Goal: Transaction & Acquisition: Purchase product/service

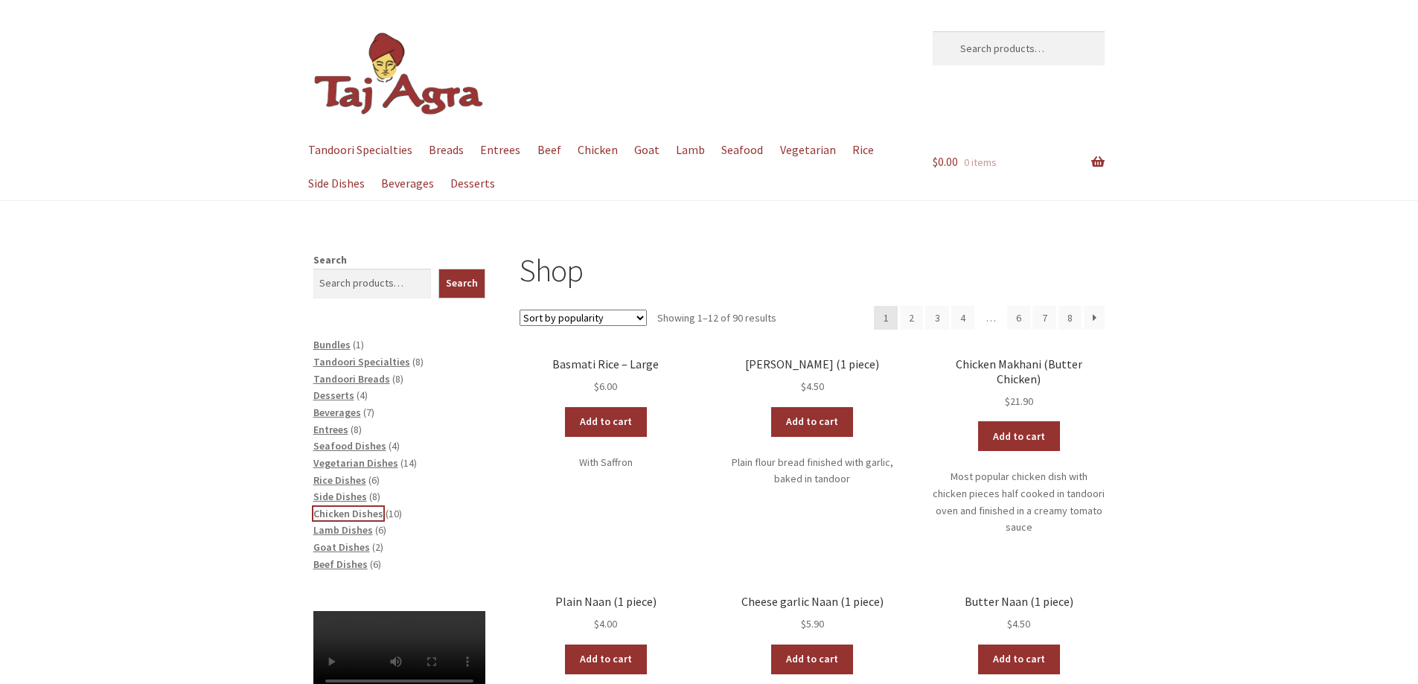
click at [342, 516] on span "Chicken Dishes" at bounding box center [348, 513] width 70 height 13
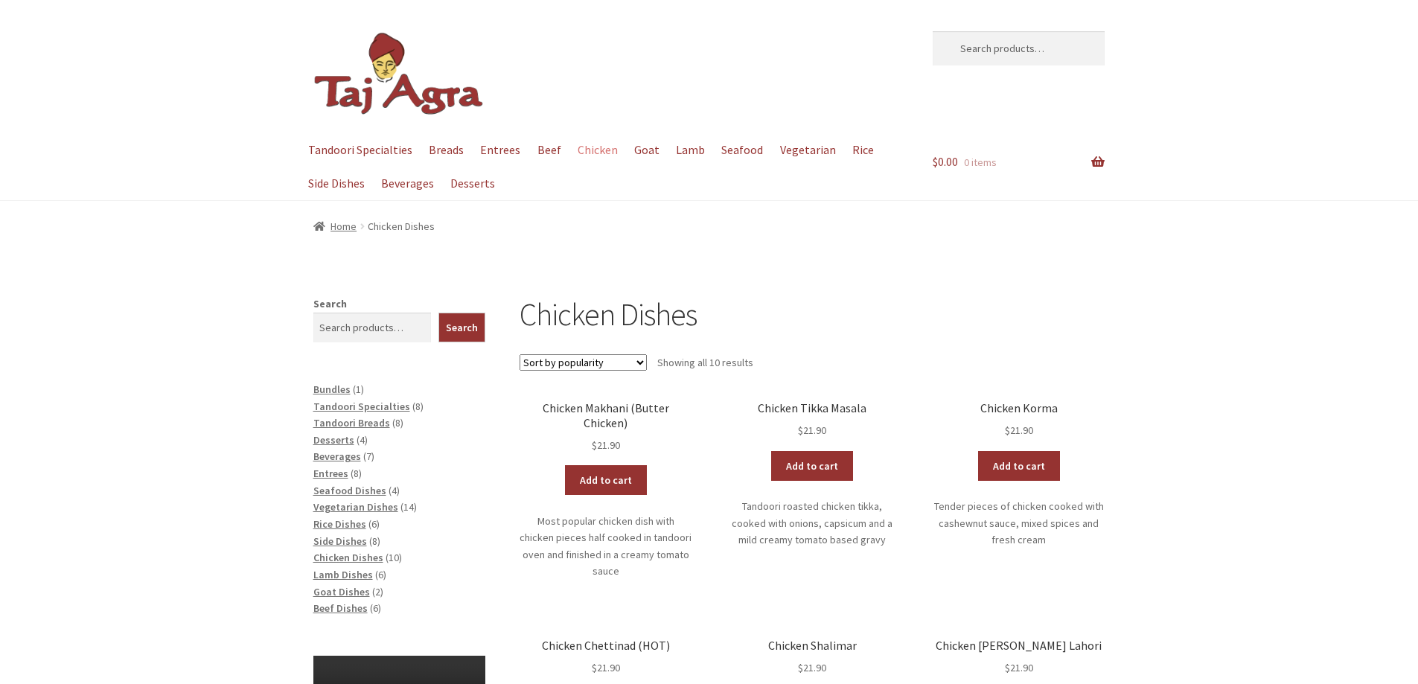
click at [1110, 214] on div "Home / Chicken Dishes" at bounding box center [709, 226] width 1418 height 51
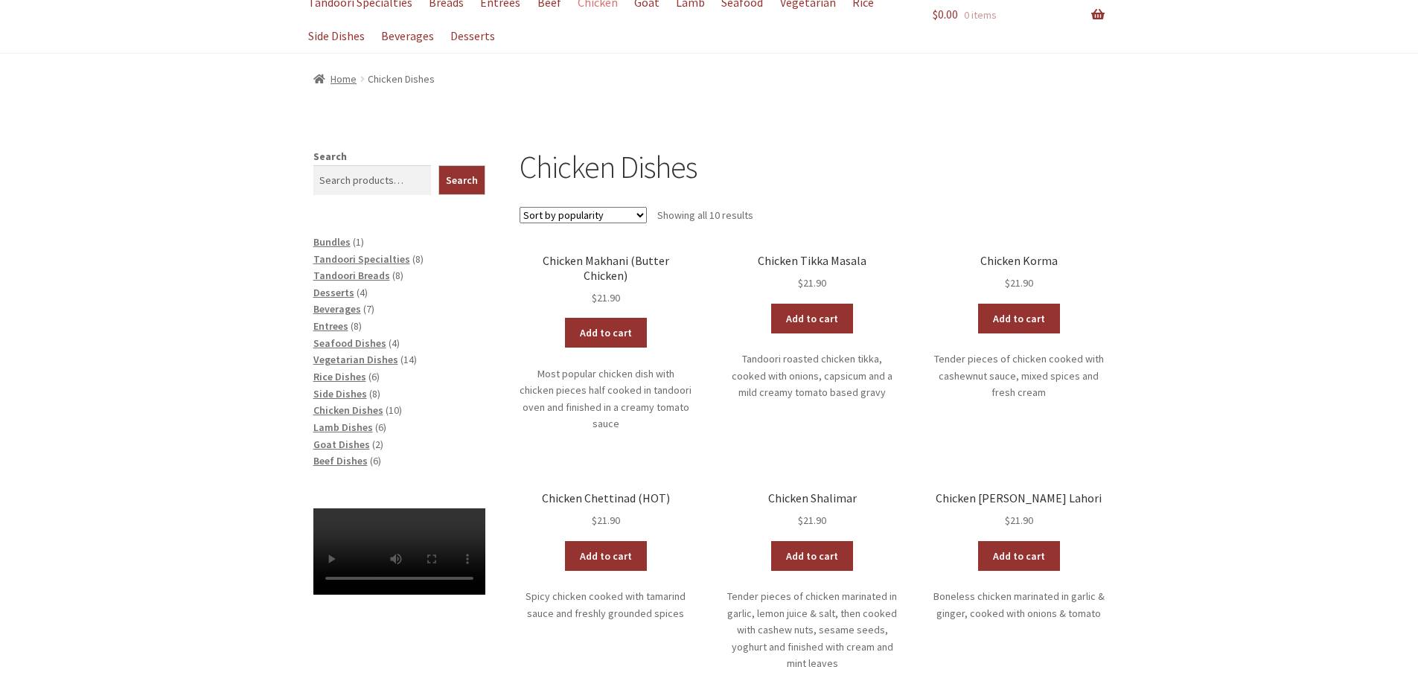
scroll to position [149, 0]
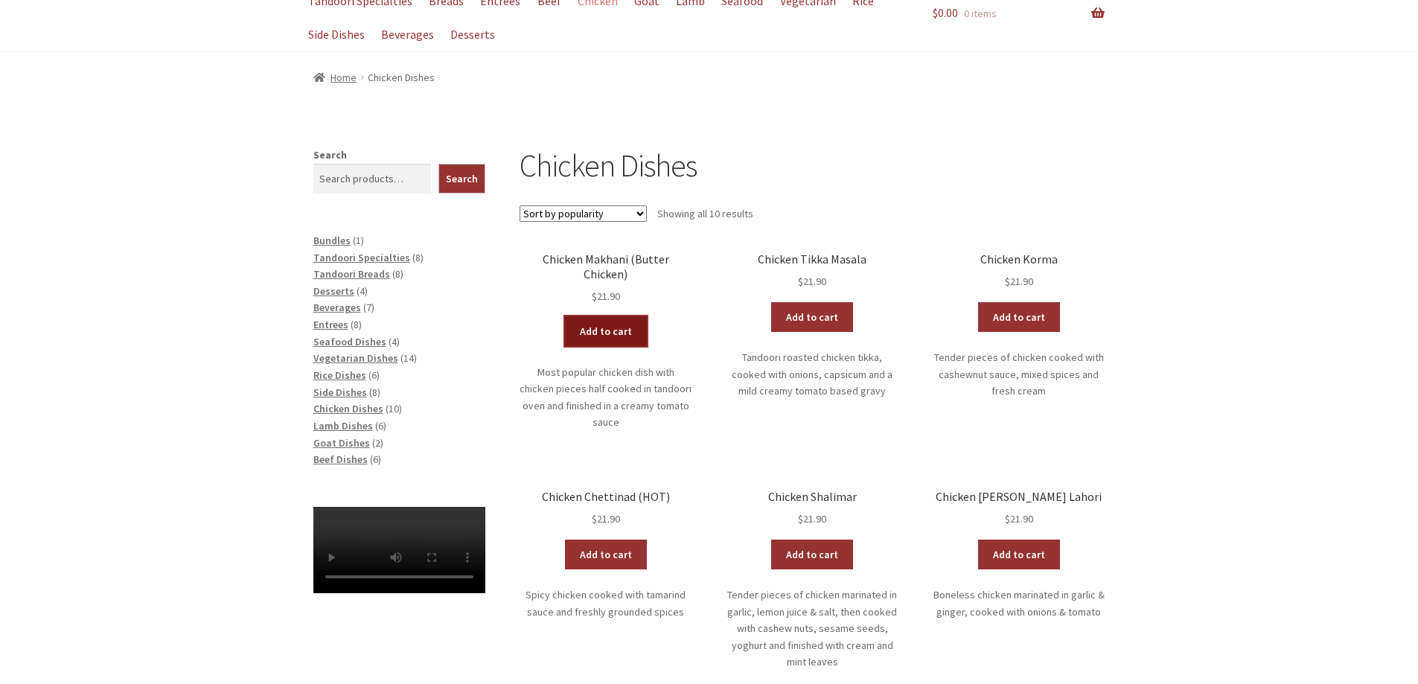
click at [624, 323] on link "Add to cart" at bounding box center [606, 331] width 82 height 30
click at [354, 356] on span "Vegetarian Dishes" at bounding box center [355, 357] width 85 height 13
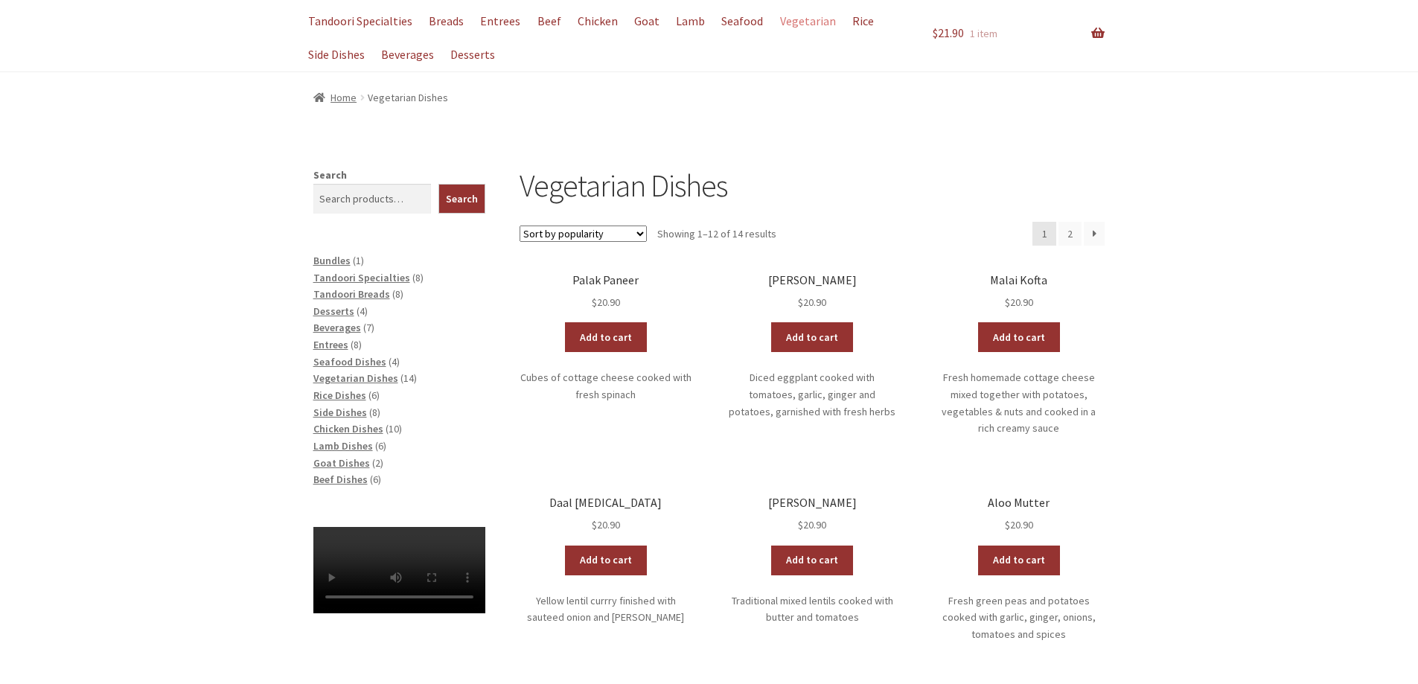
scroll to position [149, 0]
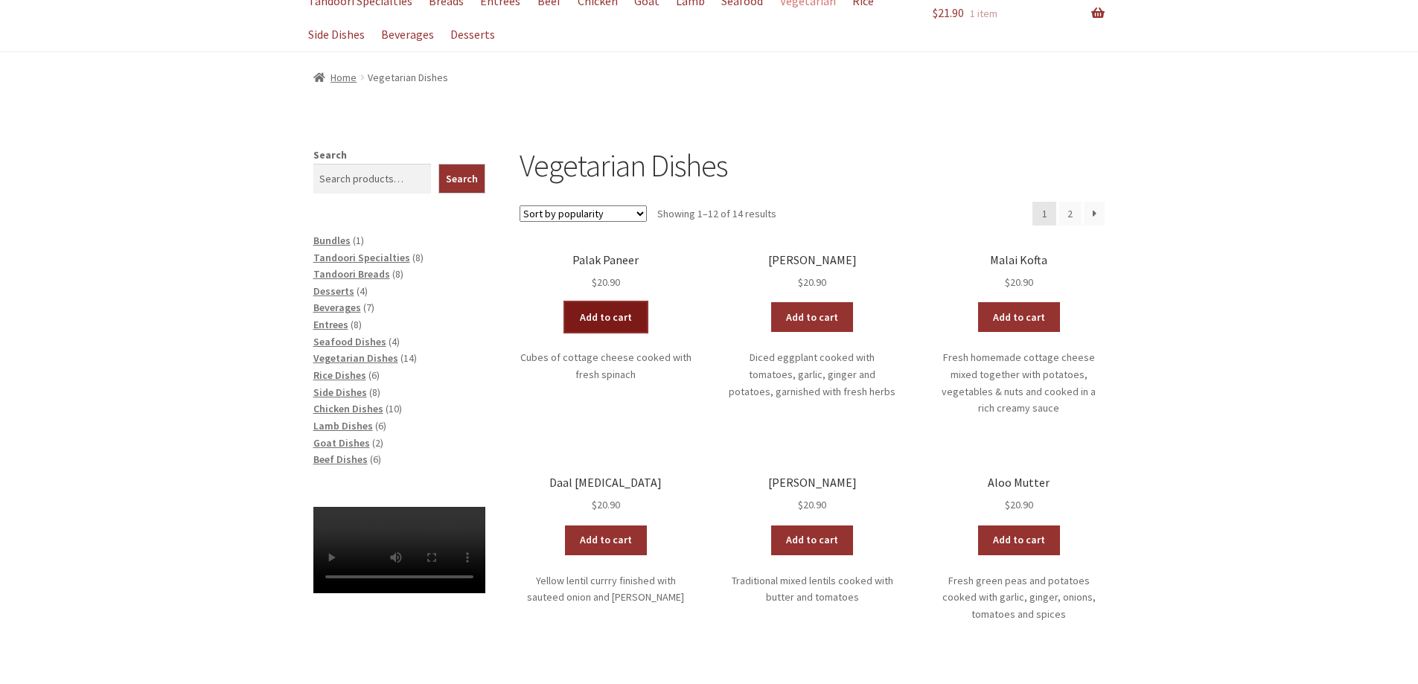
click at [613, 319] on link "Add to cart" at bounding box center [606, 317] width 82 height 30
click at [345, 244] on span "Bundles" at bounding box center [331, 240] width 37 height 13
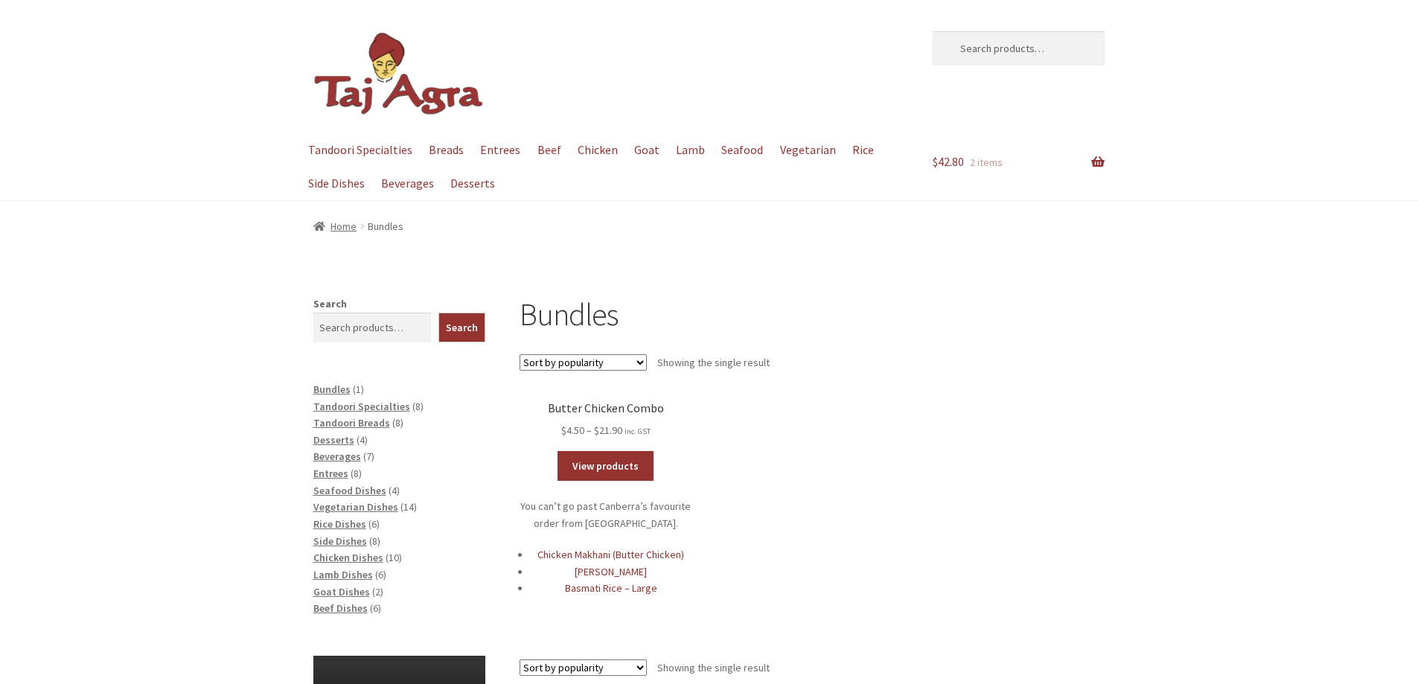
click at [1022, 431] on ul "Butter Chicken Combo $ 4.50 – $ 21.90 Price range: $4.50 through $21.90 inc. GS…" at bounding box center [811, 528] width 585 height 255
click at [609, 461] on link "View products" at bounding box center [605, 466] width 96 height 30
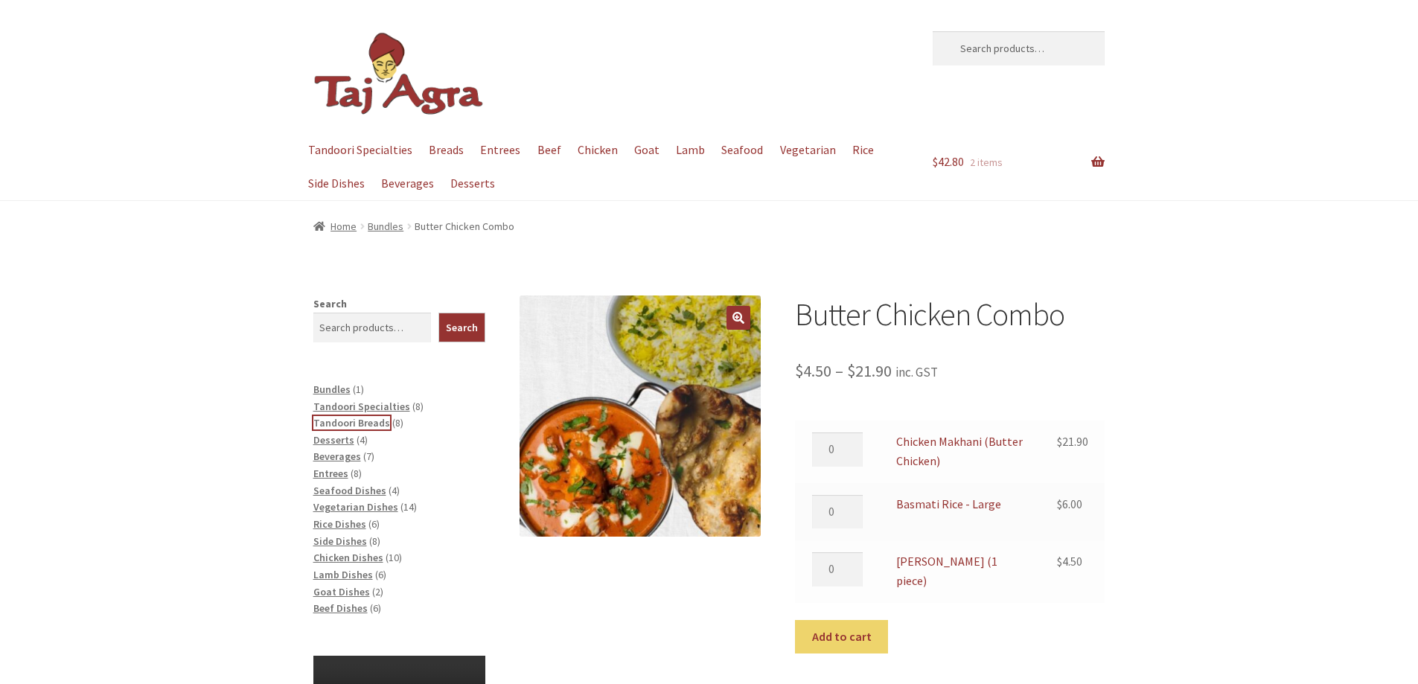
click at [351, 421] on span "Tandoori Breads" at bounding box center [351, 422] width 77 height 13
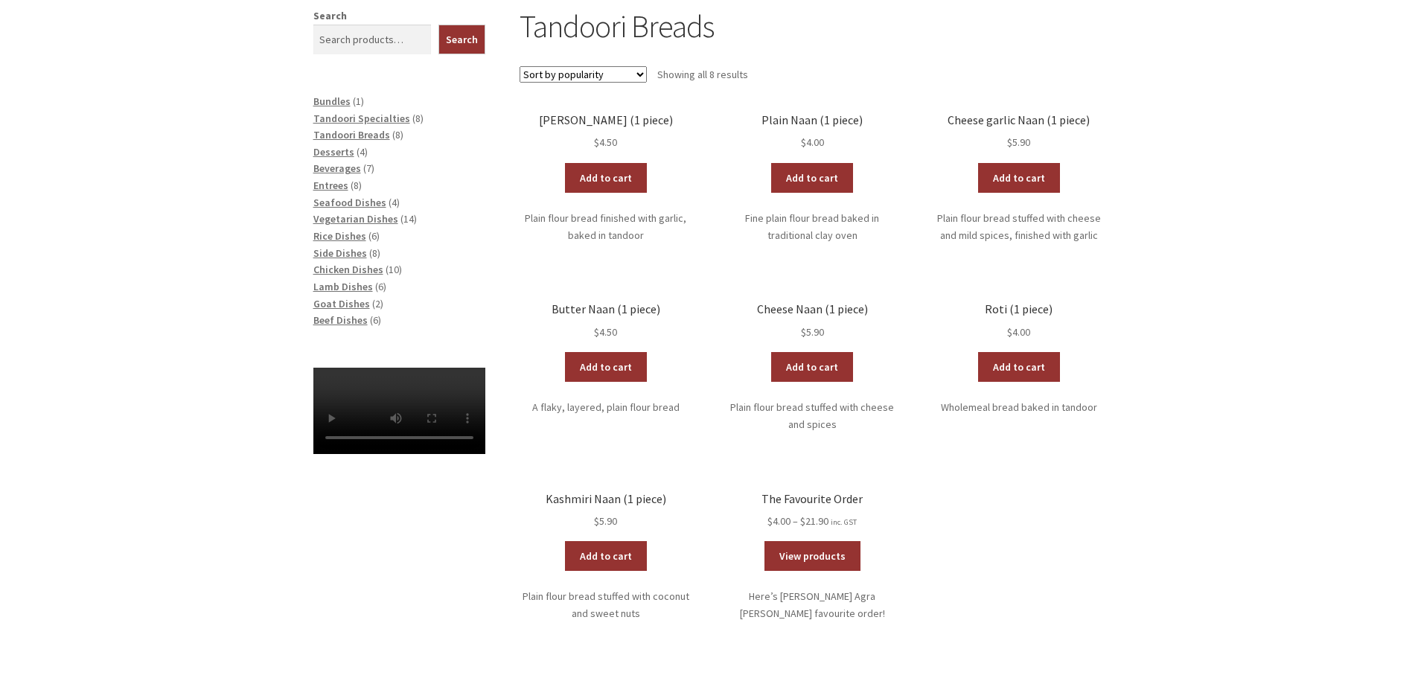
scroll to position [298, 0]
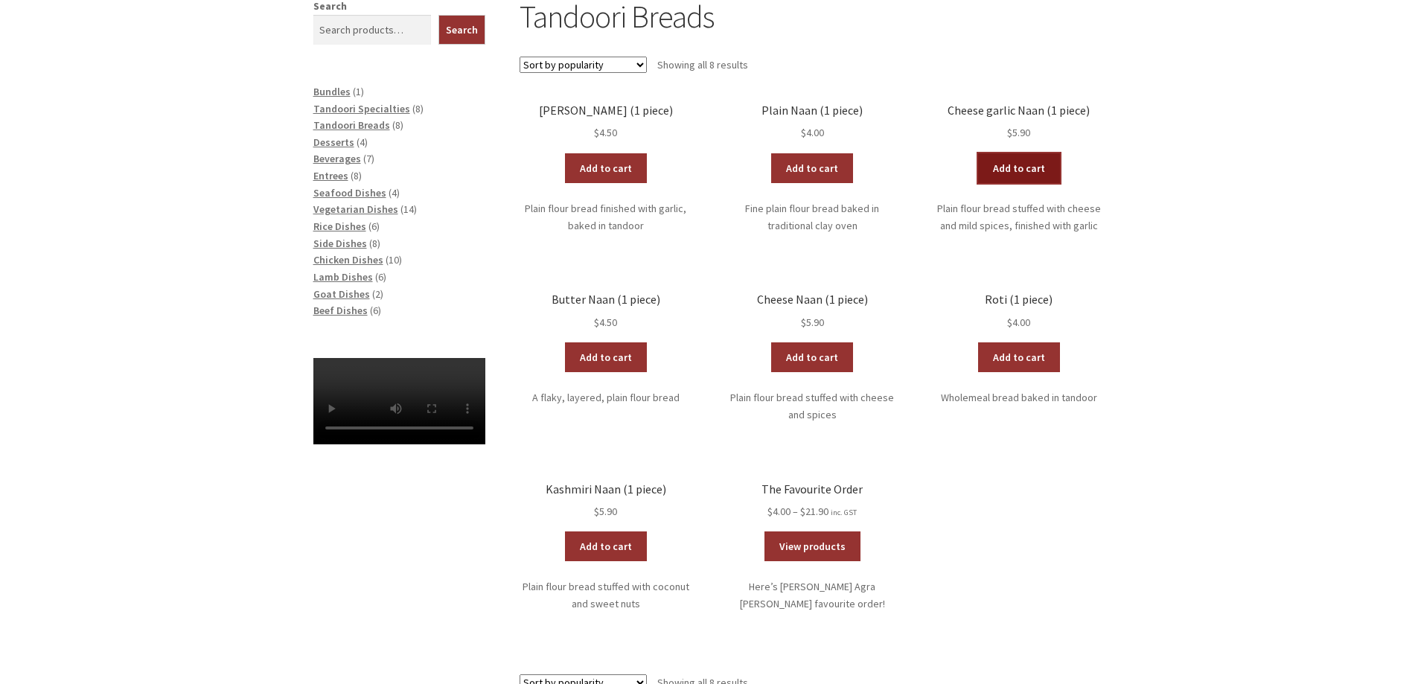
click at [1035, 167] on link "Add to cart" at bounding box center [1019, 168] width 82 height 30
click at [994, 165] on link "Add to cart" at bounding box center [975, 168] width 82 height 30
click at [974, 168] on link "Add to cart" at bounding box center [975, 168] width 82 height 30
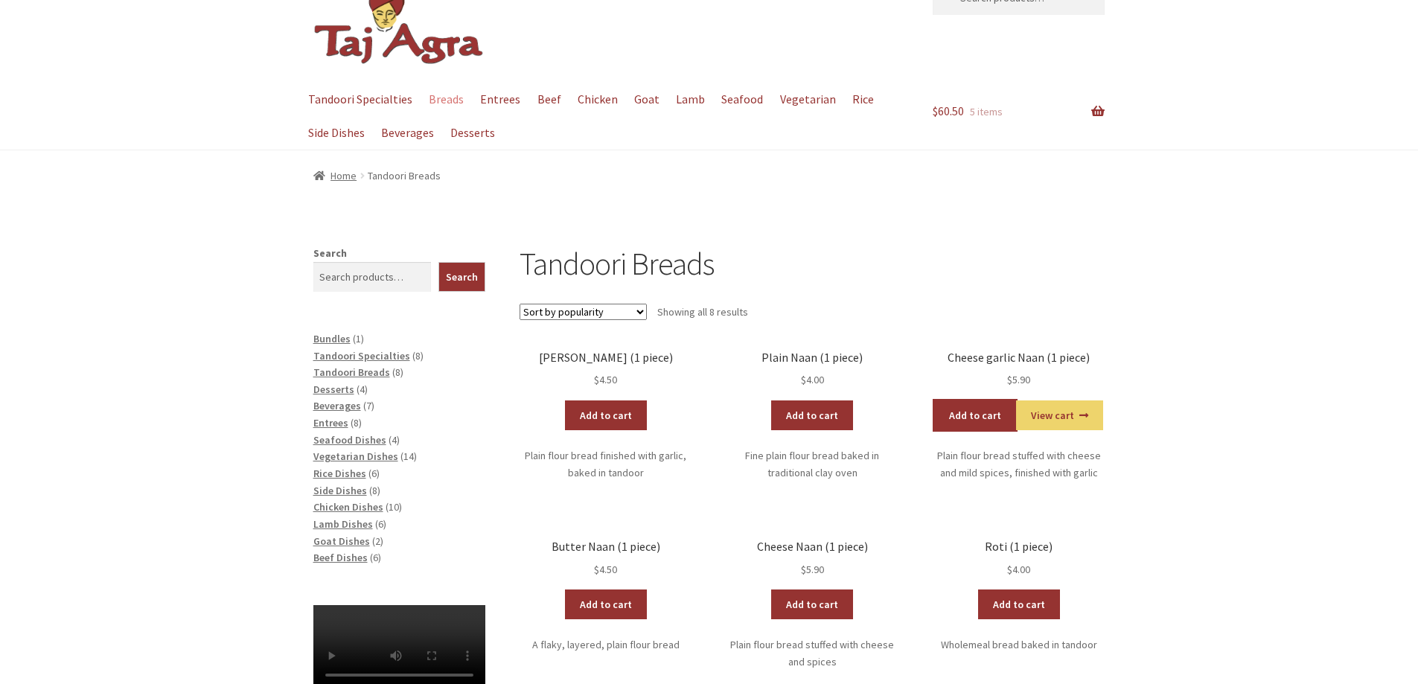
scroll to position [0, 0]
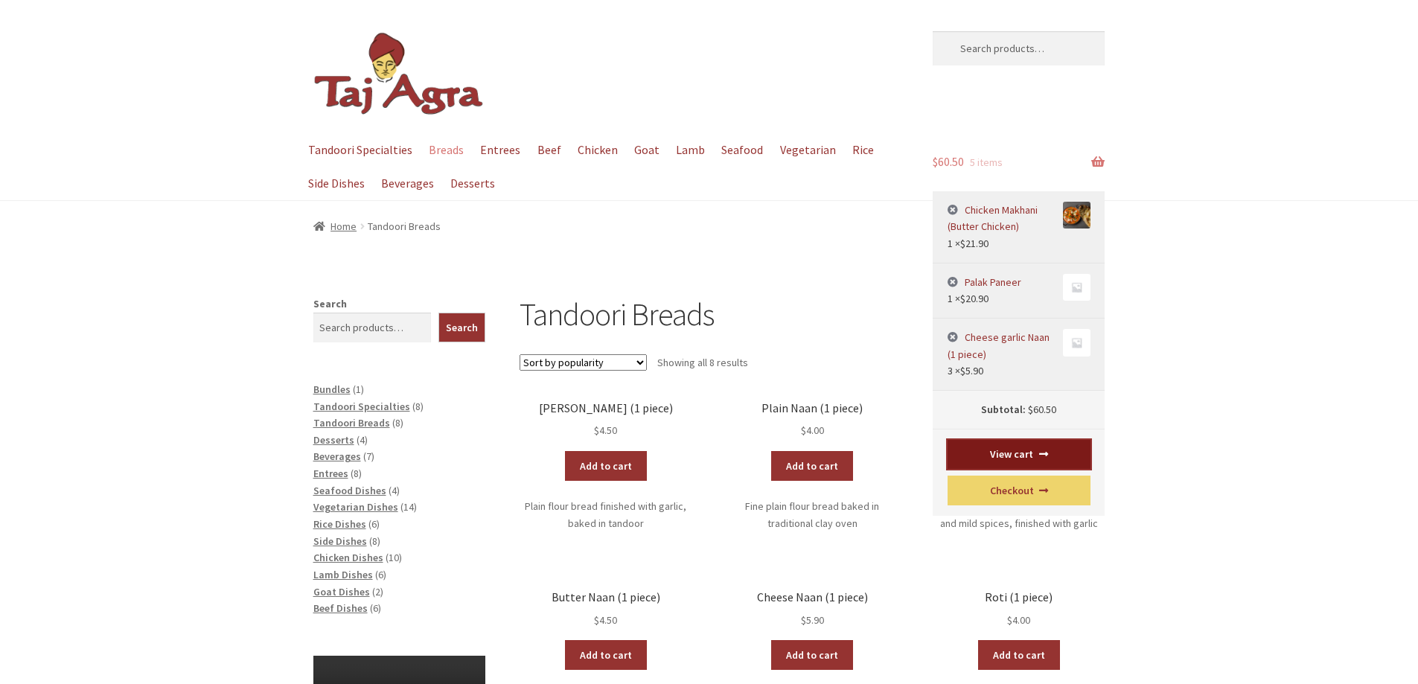
click at [1035, 458] on link "View cart" at bounding box center [1018, 455] width 143 height 30
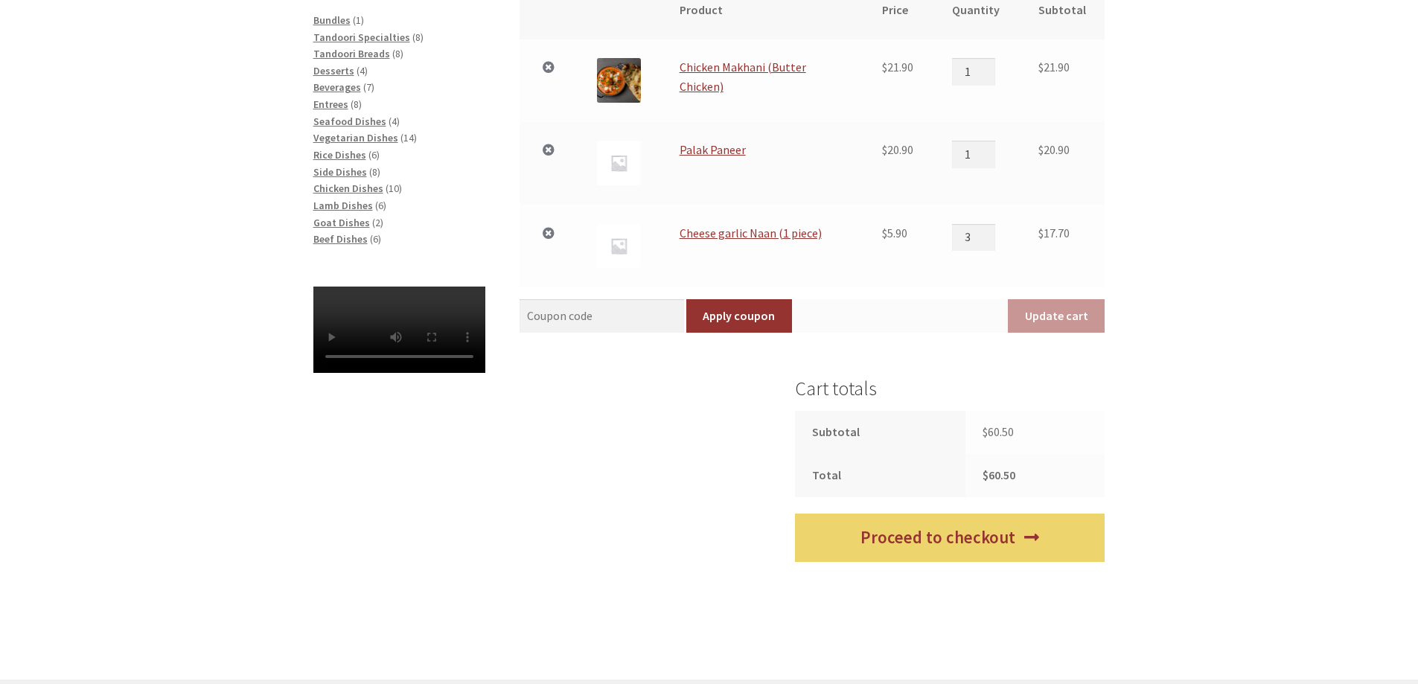
scroll to position [372, 0]
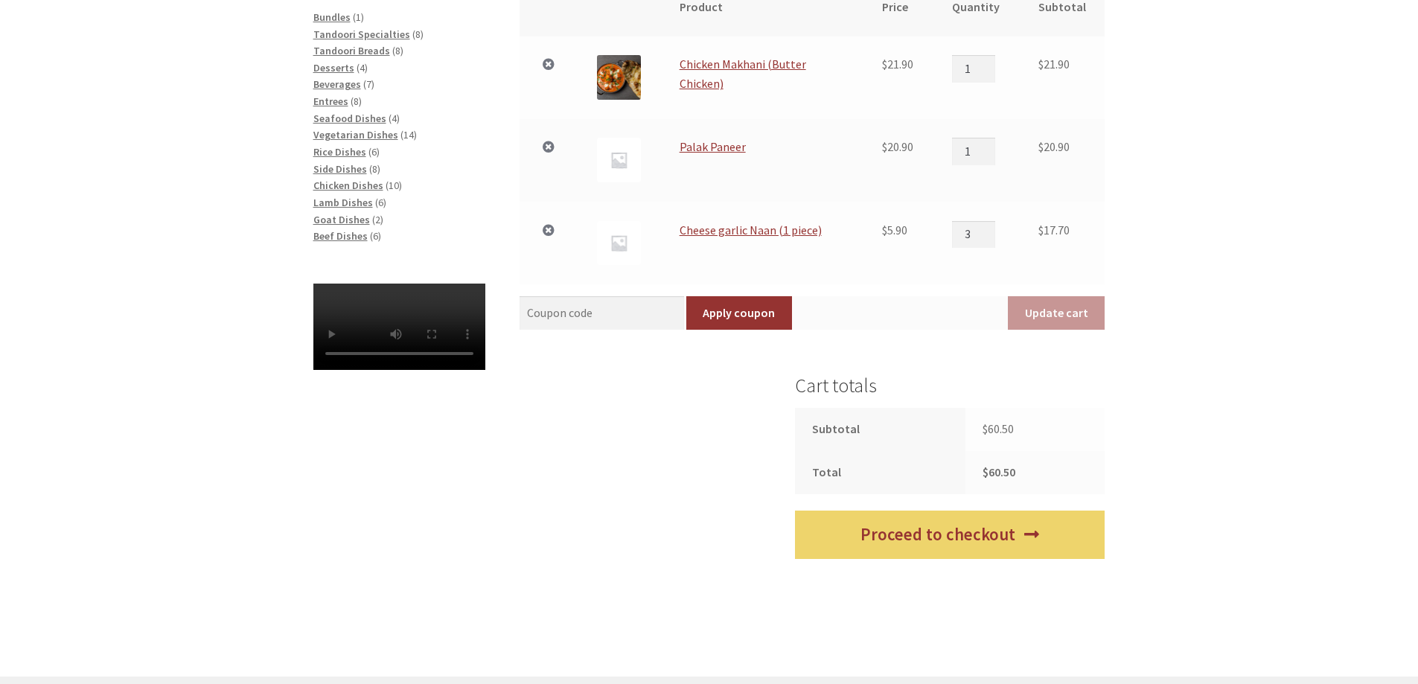
click at [1173, 418] on div "Your Order Remove item Thumbnail image Product Price Quantity Subtotal × Chicke…" at bounding box center [709, 299] width 1418 height 753
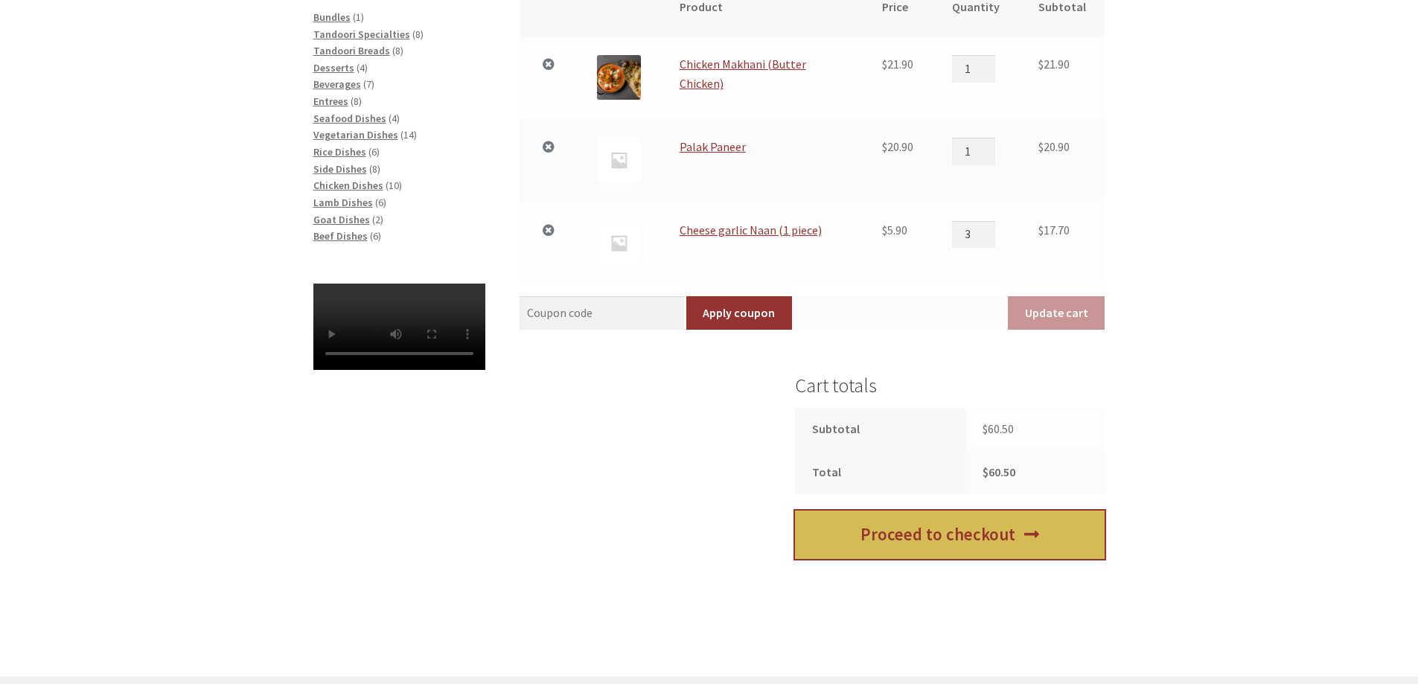
click at [1047, 546] on link "Proceed to checkout" at bounding box center [950, 535] width 310 height 48
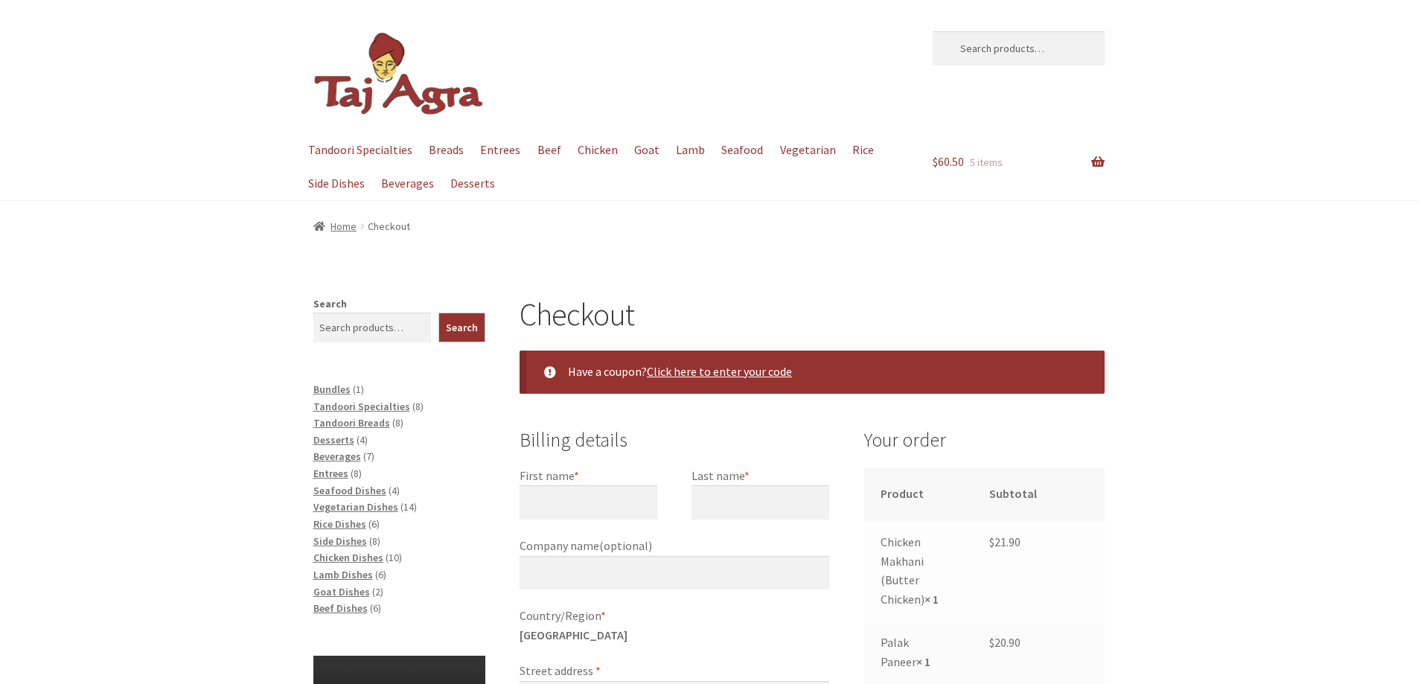
select select "ACT"
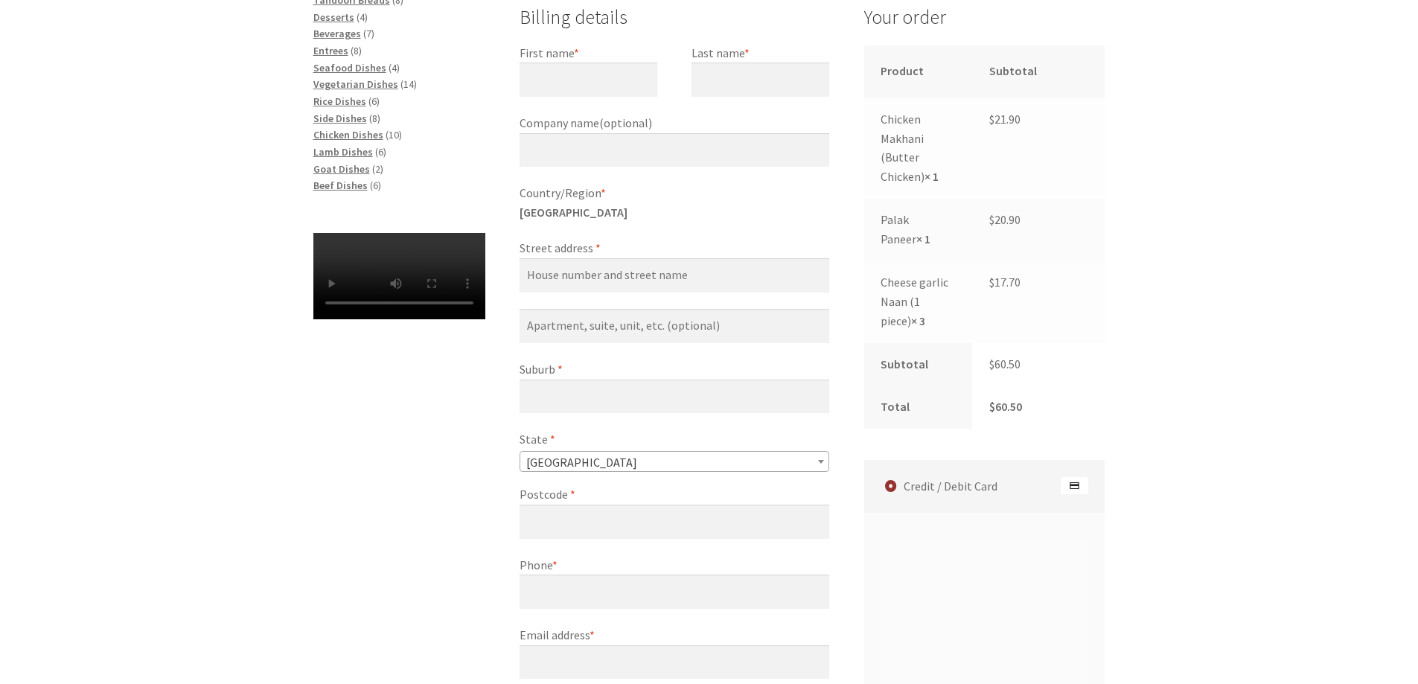
scroll to position [298, 0]
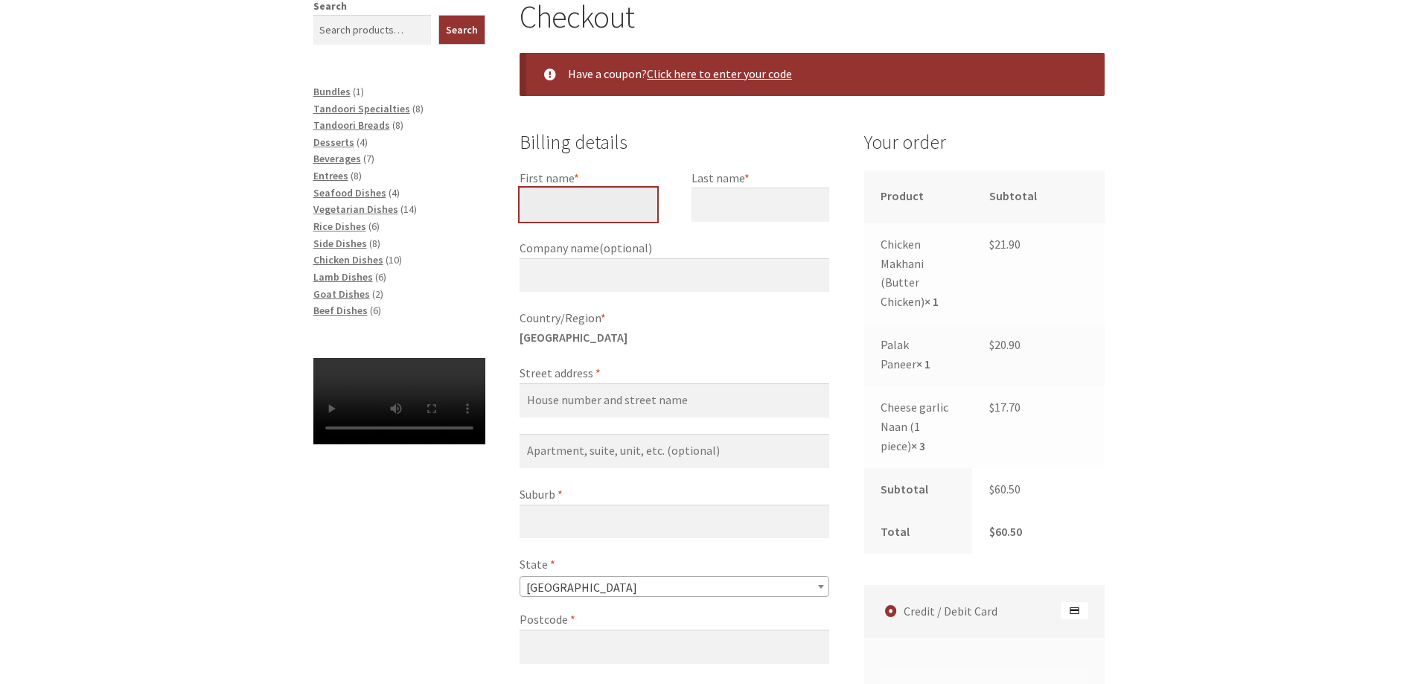
click at [604, 195] on input "First name *" at bounding box center [588, 205] width 138 height 34
type input "Karl"
type input "Warrener"
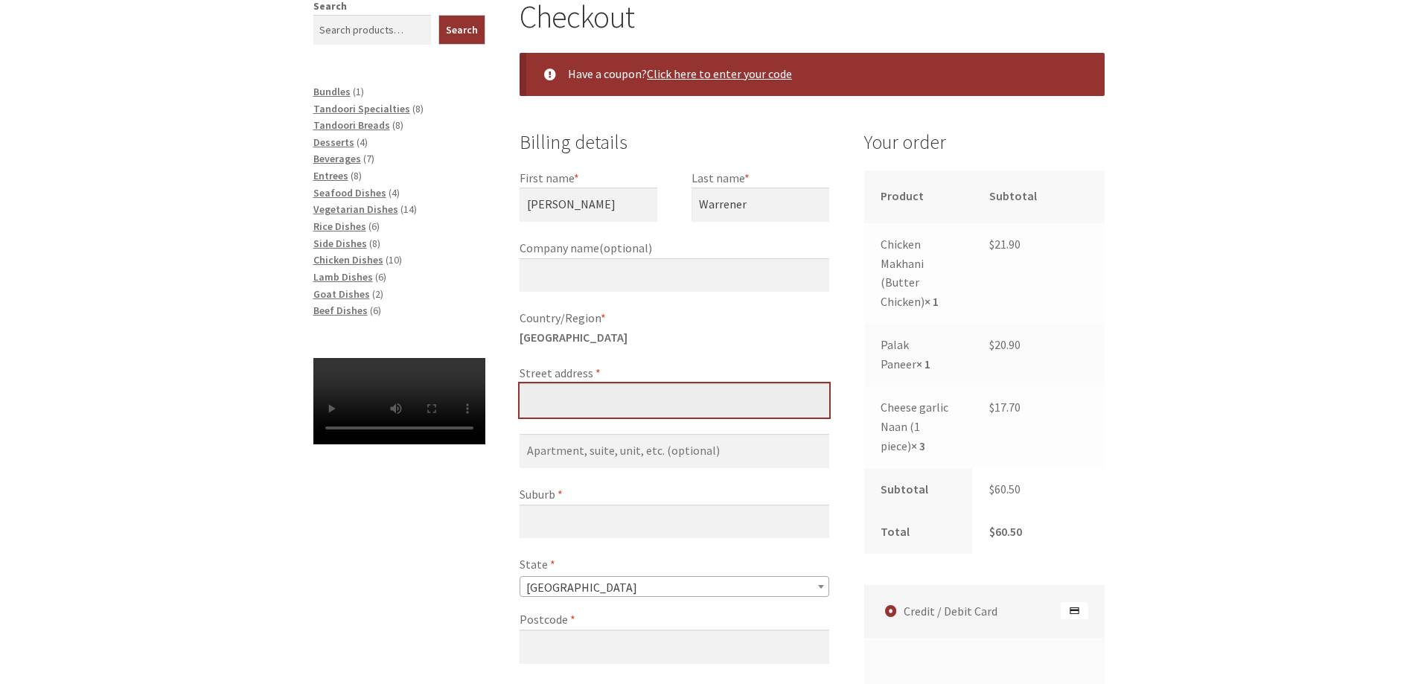
type input "[STREET_ADDRESS]"
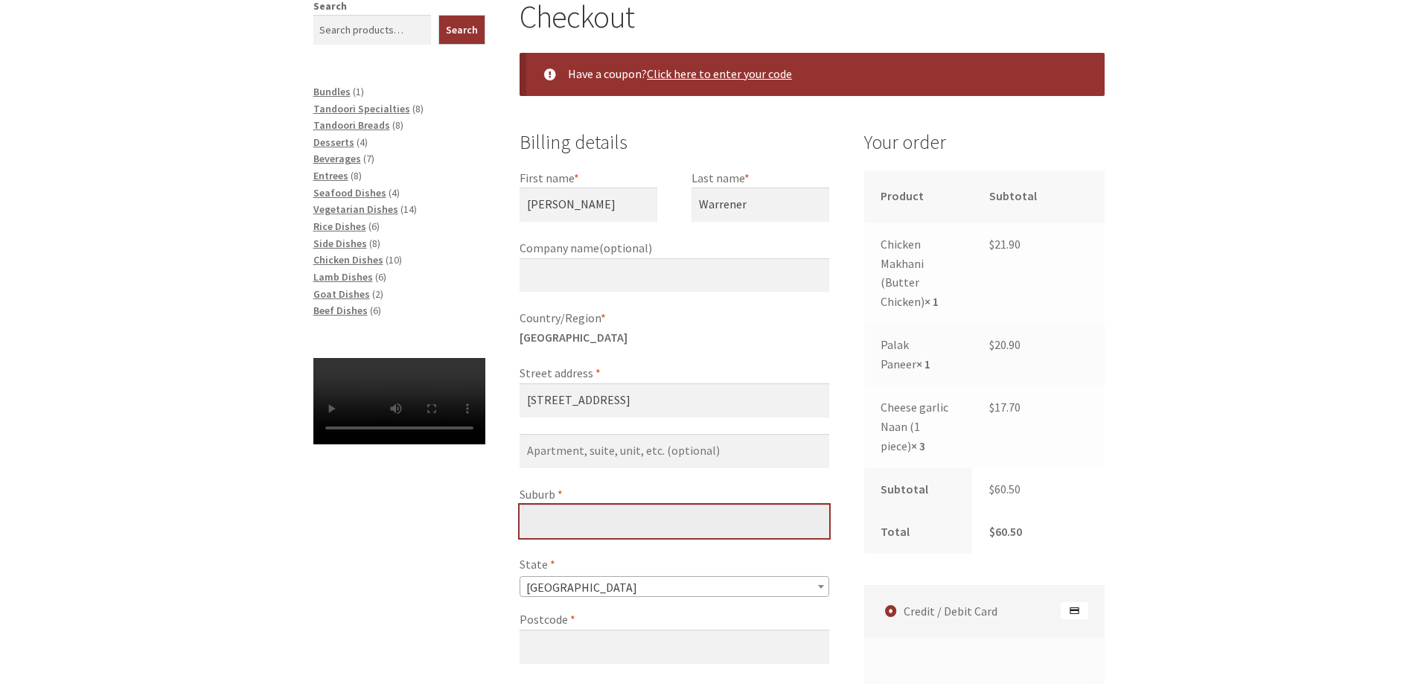
type input "Ainslie"
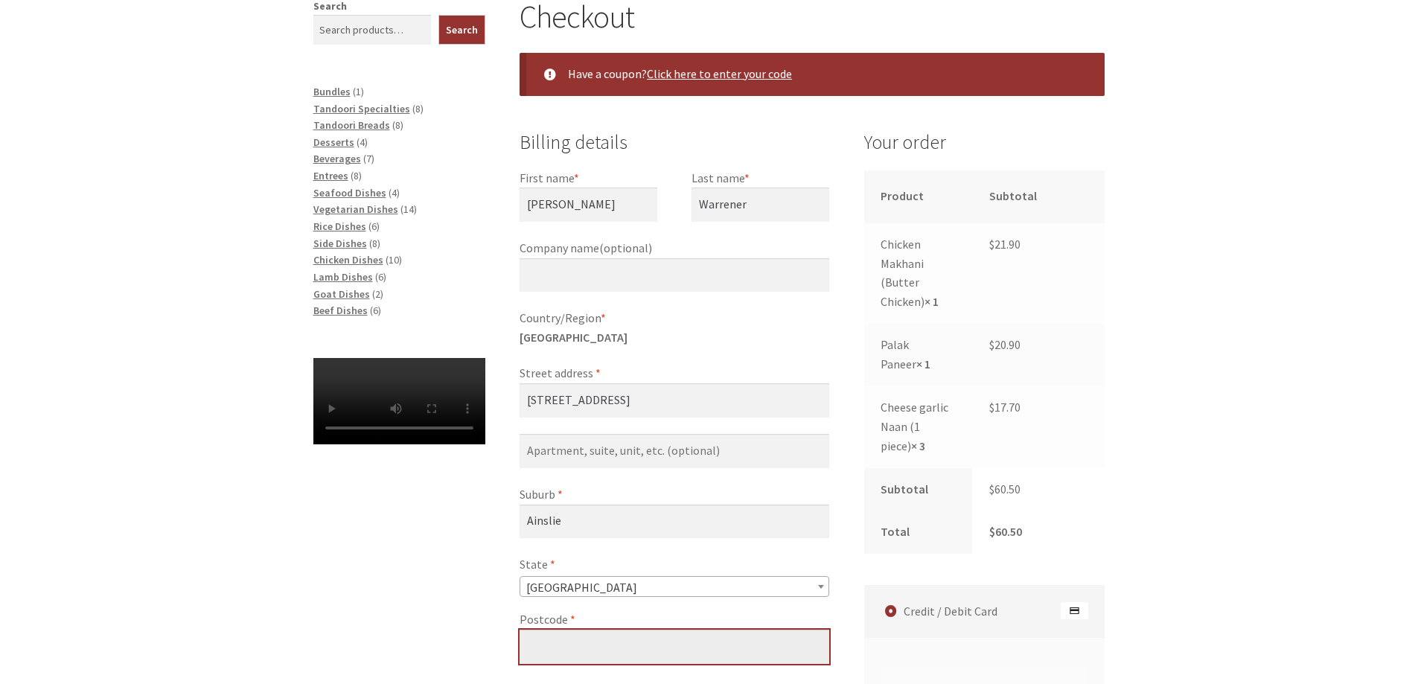
type input "2602"
type input "[PHONE_NUMBER]"
type input "[EMAIL_ADDRESS][DOMAIN_NAME]"
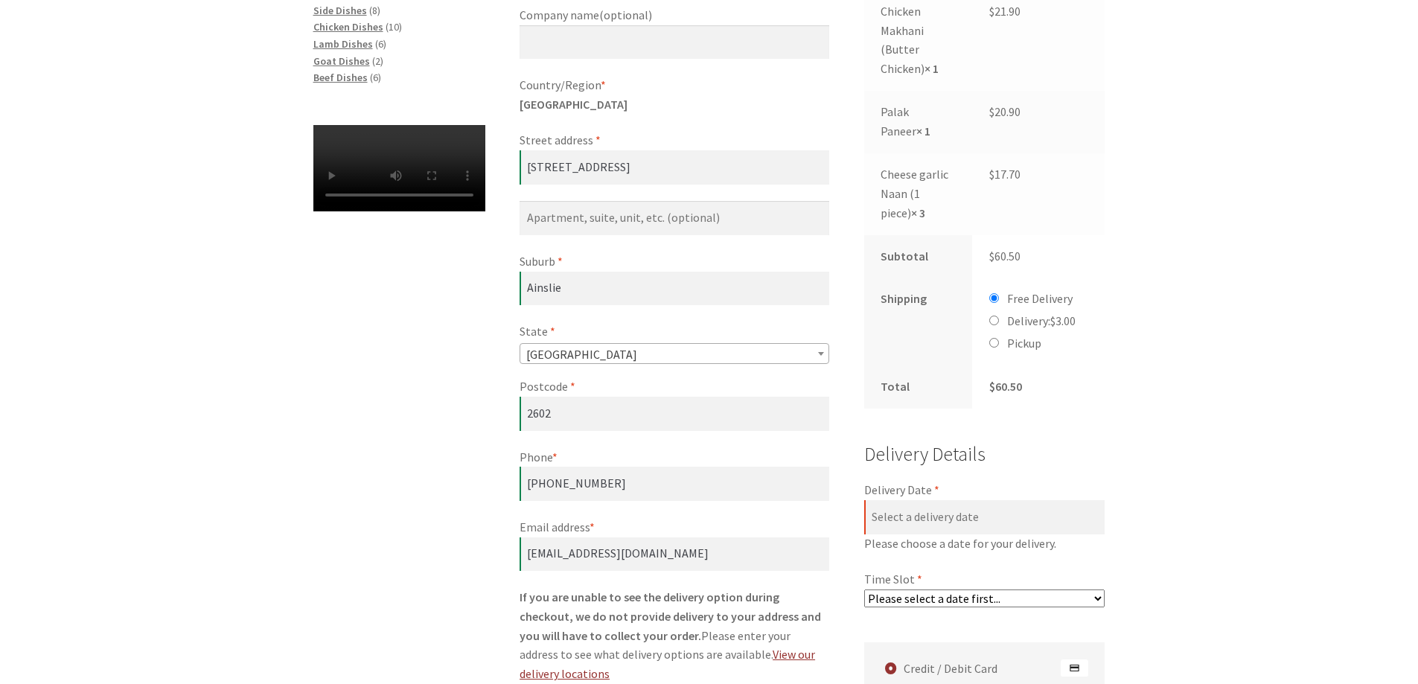
scroll to position [595, 0]
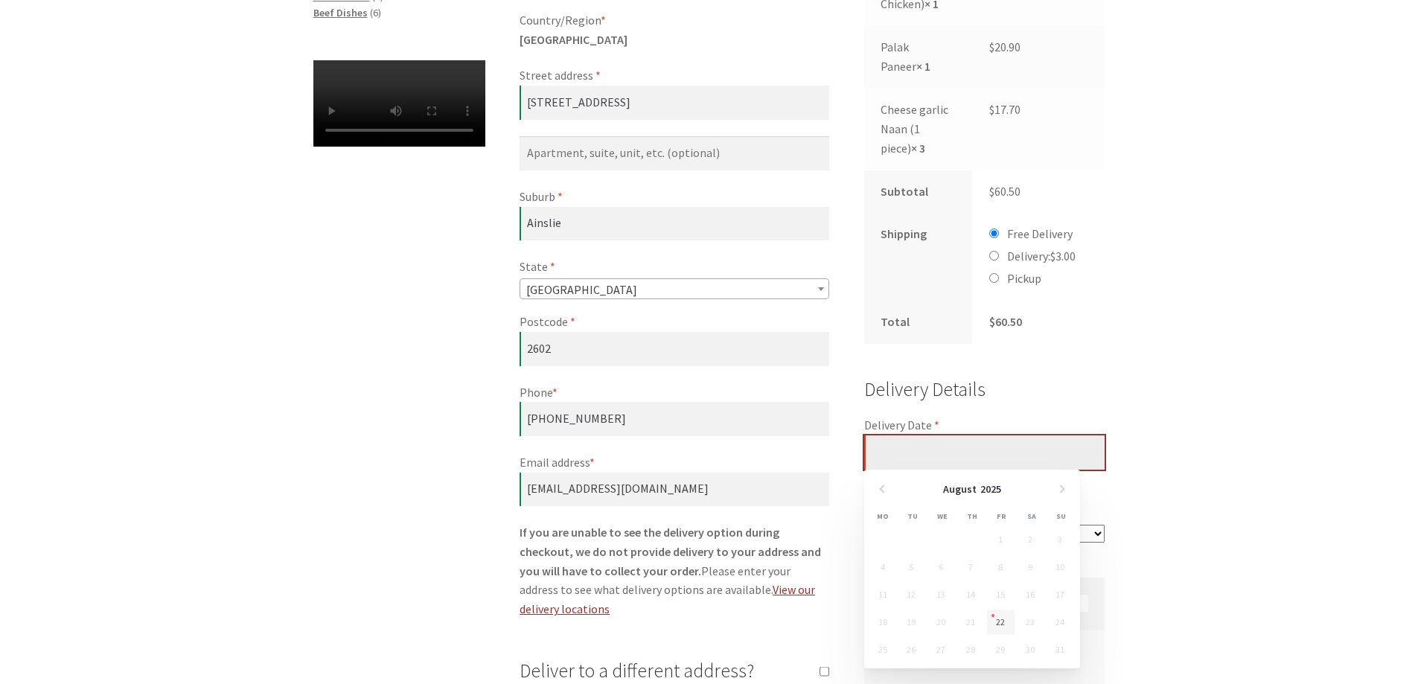
click at [918, 456] on input "Delivery Date *" at bounding box center [984, 452] width 241 height 34
click at [996, 618] on link "22" at bounding box center [1001, 622] width 28 height 25
type input "[DATE]"
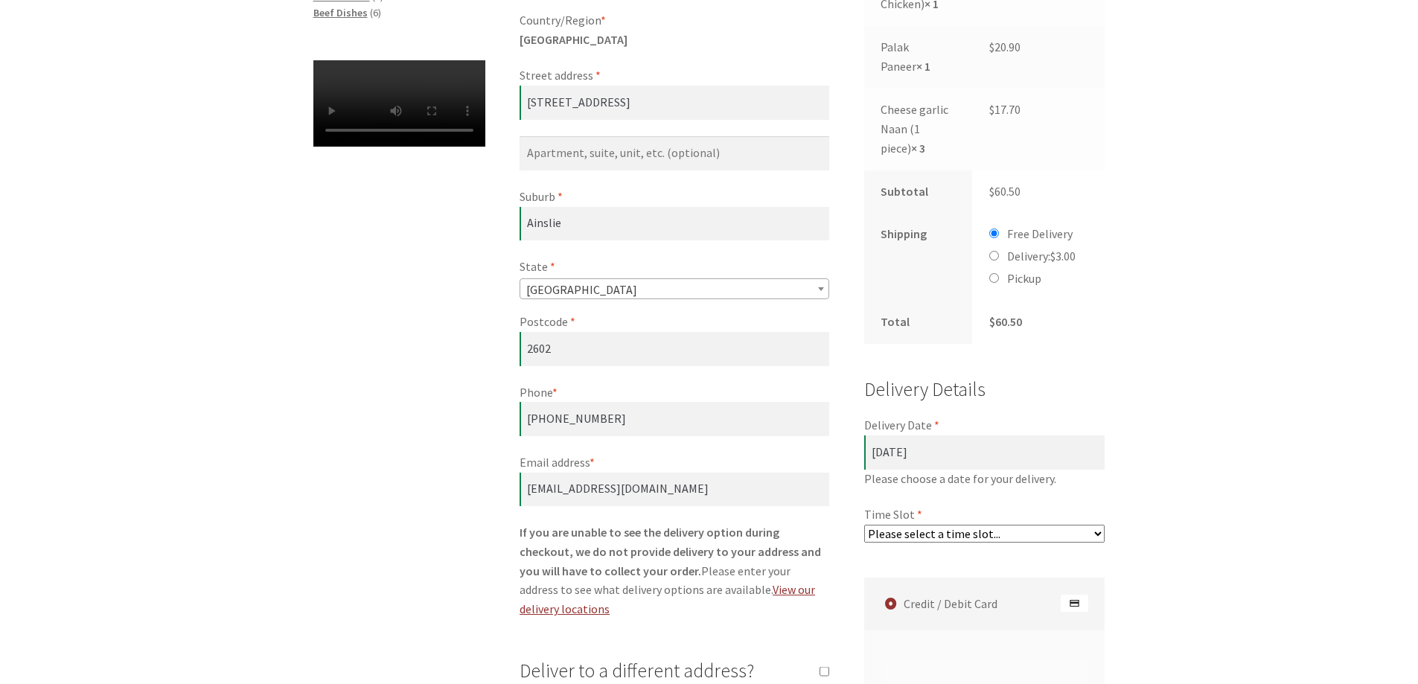
click at [1096, 534] on select "Please select a time slot... 06:55 PM - 07:25 PM 07:25 PM - 07:55 PM 07:55 PM -…" at bounding box center [984, 534] width 241 height 18
select select "60c2ef62db861/2|0.00"
click at [864, 525] on select "Please select a time slot... 06:55 PM - 07:25 PM 07:25 PM - 07:55 PM 07:55 PM -…" at bounding box center [984, 534] width 241 height 18
click at [1184, 490] on div "Checkout Have a coupon? Click here to enter your code Coupon: Apply coupon Bill…" at bounding box center [709, 560] width 1418 height 1720
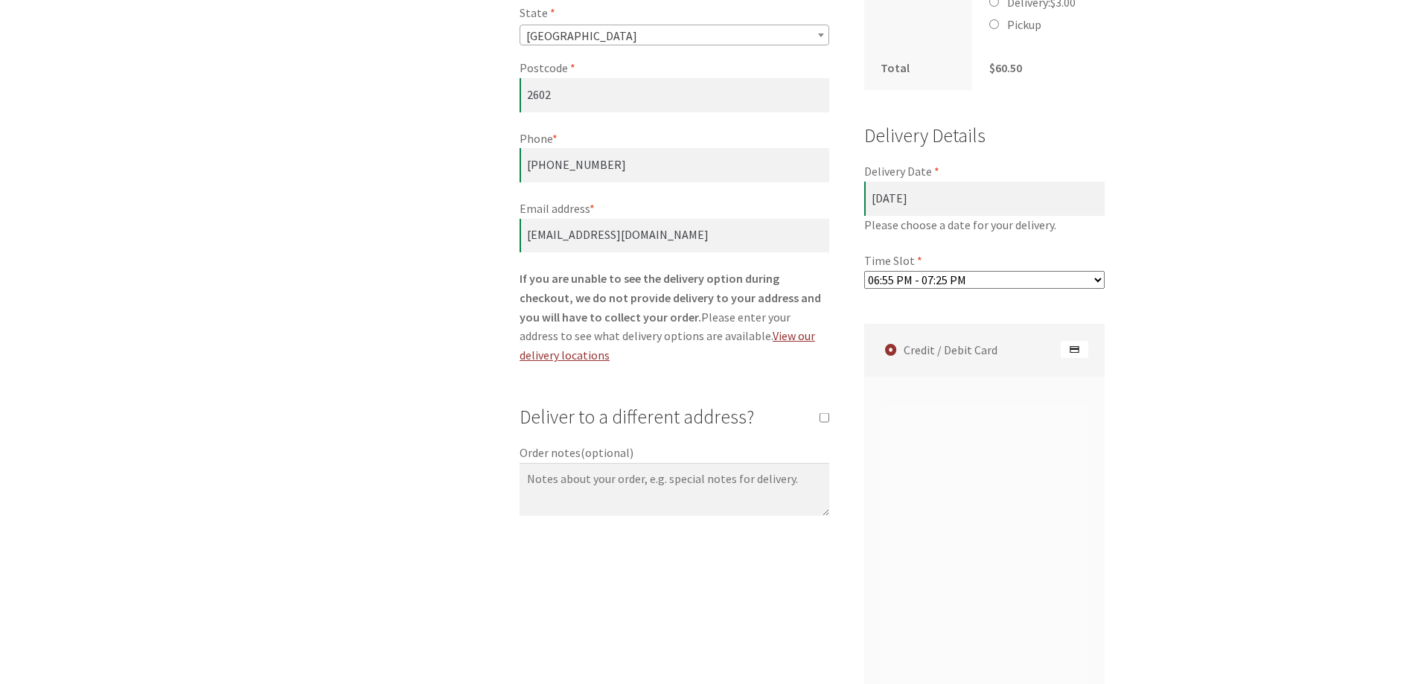
scroll to position [893, 0]
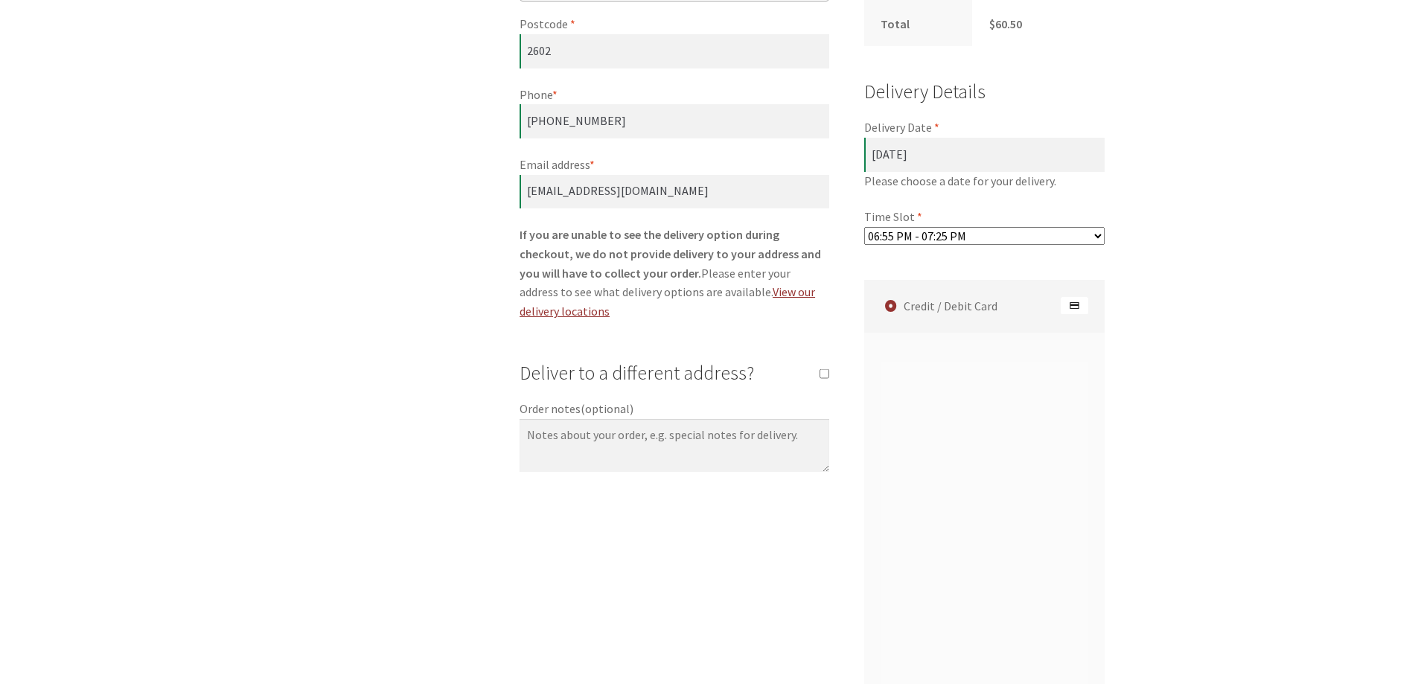
click at [1166, 434] on div "Checkout Have a coupon? Click here to enter your code Coupon: Apply coupon Bill…" at bounding box center [709, 278] width 1418 height 1753
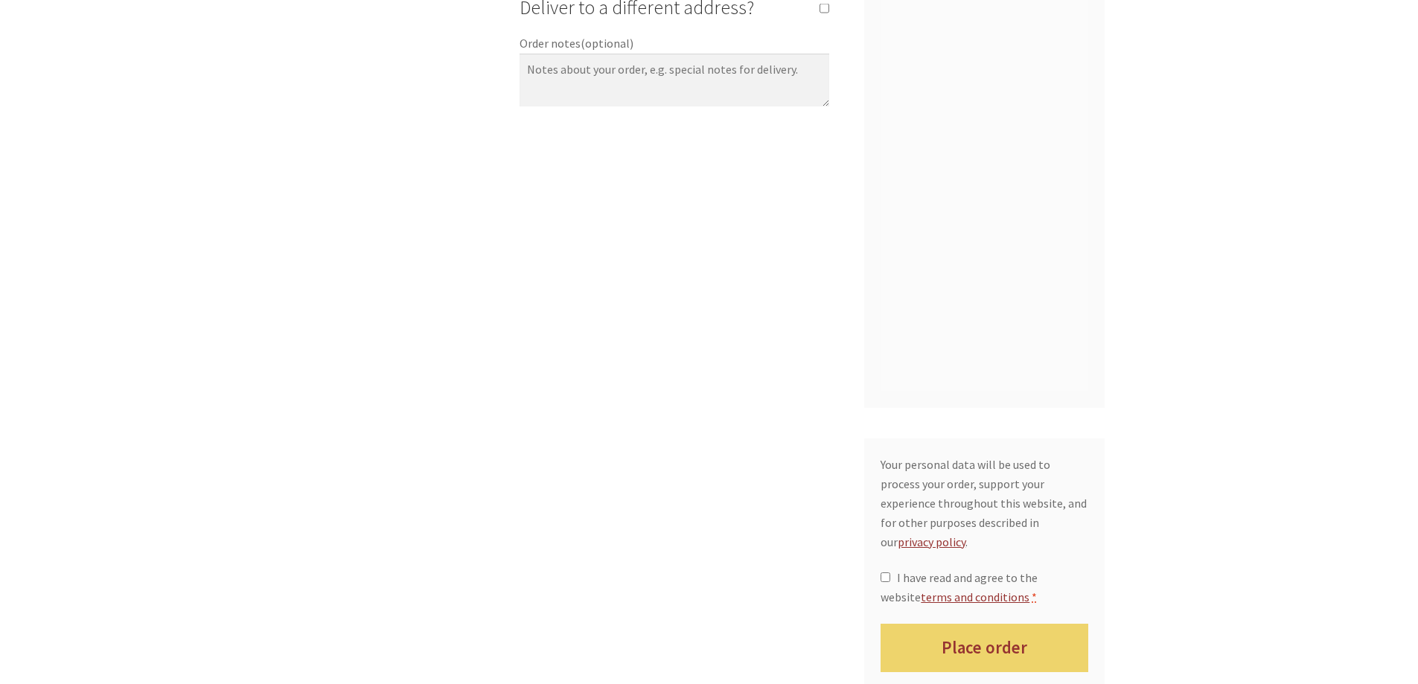
scroll to position [1265, 0]
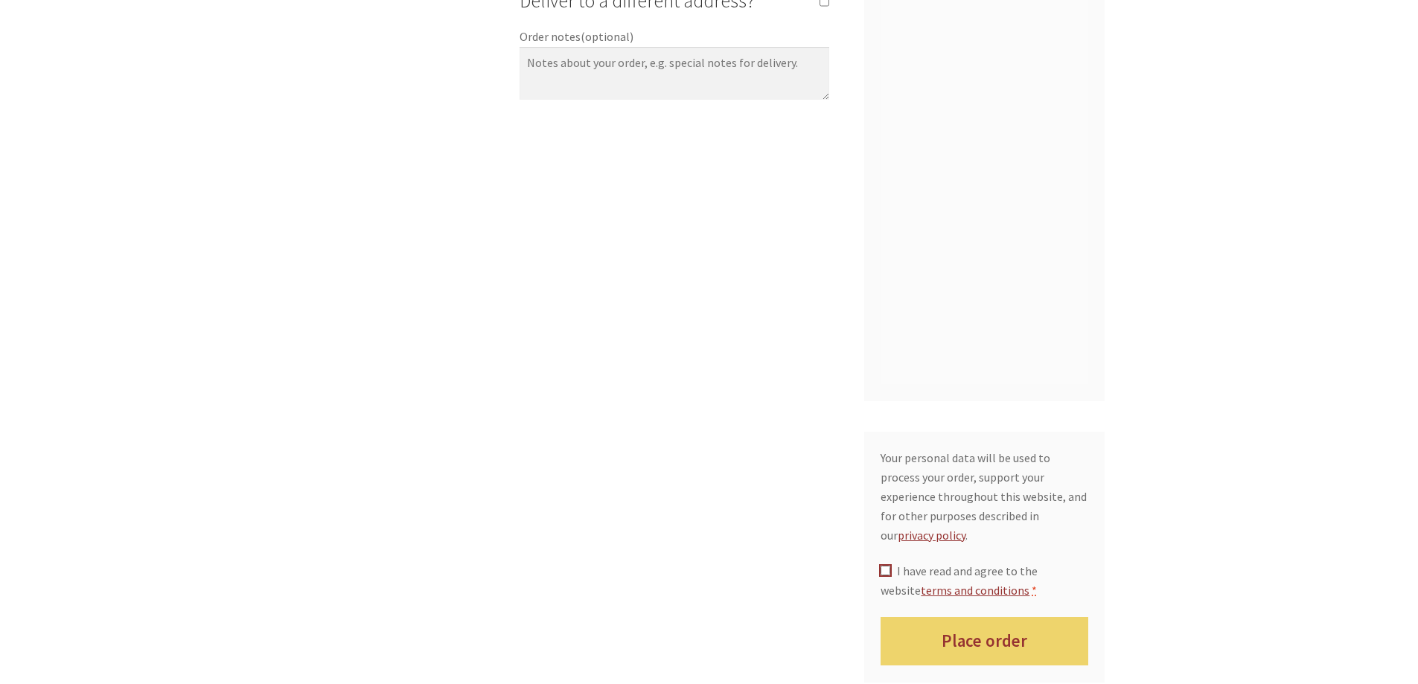
click at [883, 566] on input "I have read and agree to the website terms and conditions *" at bounding box center [885, 571] width 10 height 10
checkbox input "true"
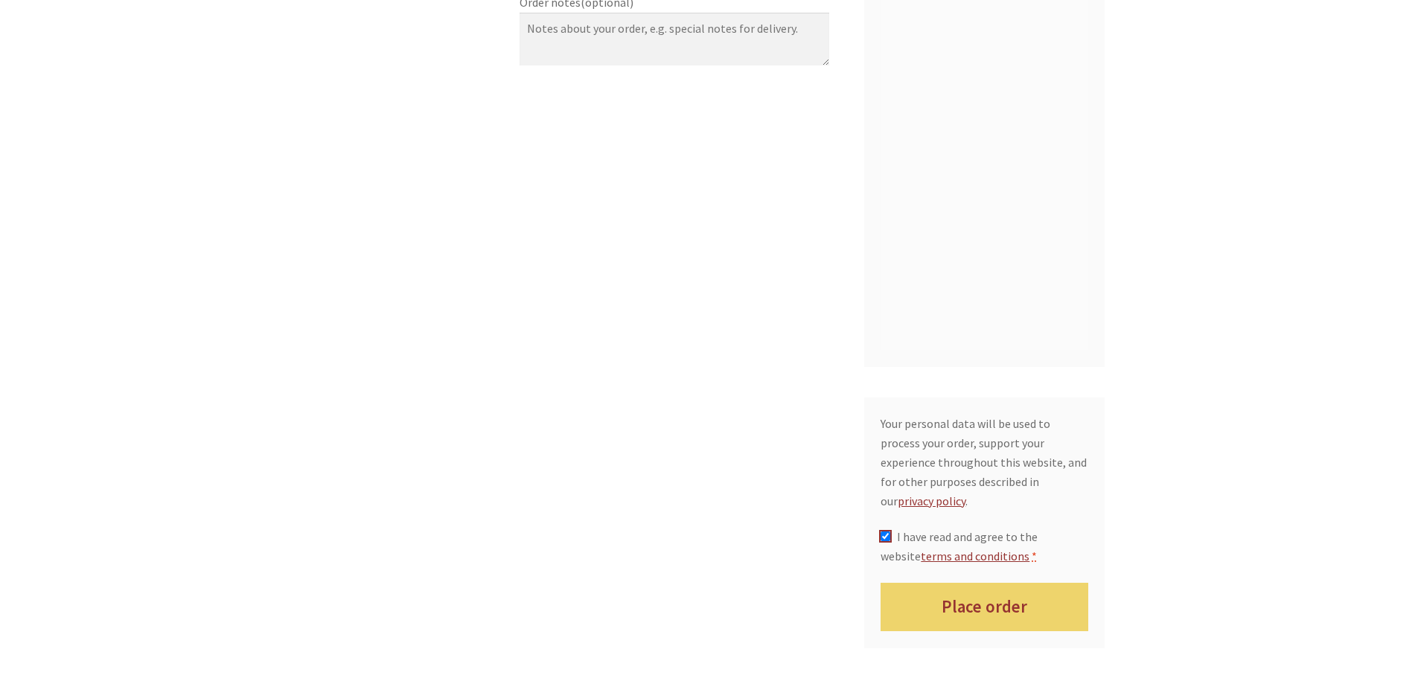
scroll to position [1414, 0]
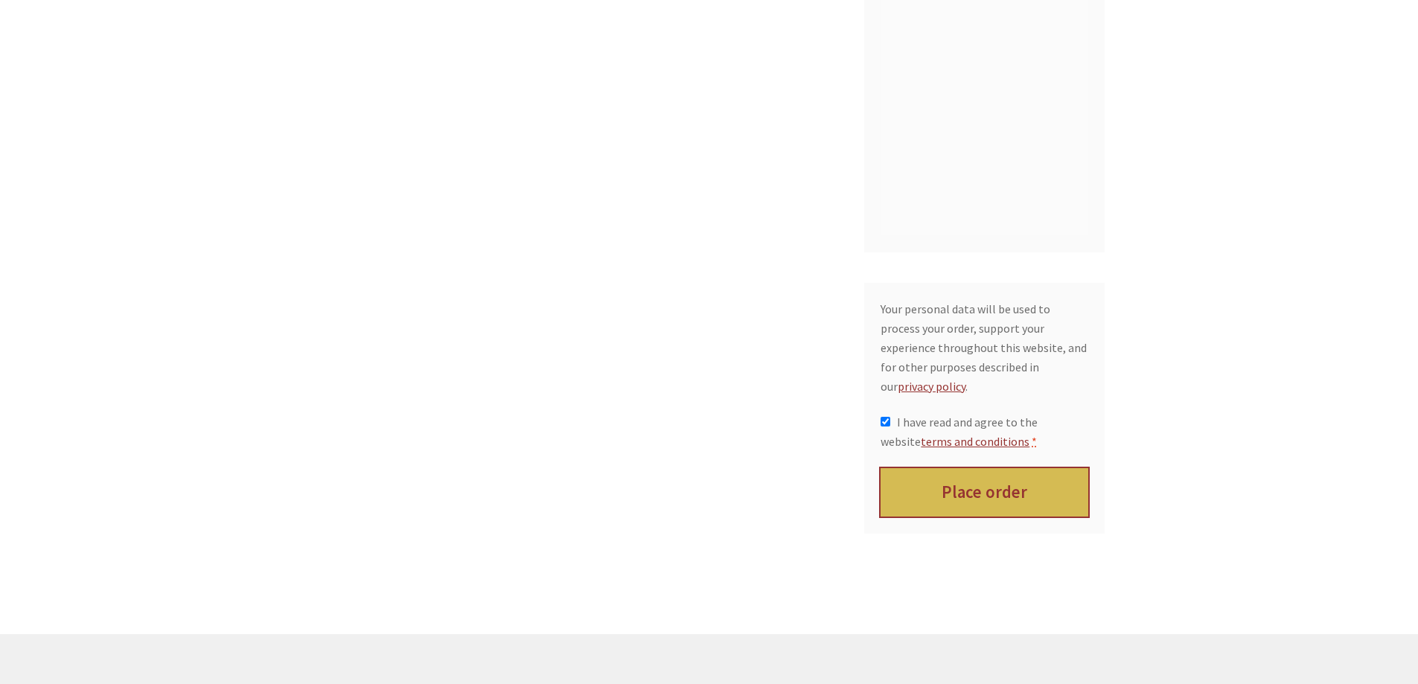
click at [993, 479] on button "Place order" at bounding box center [984, 492] width 208 height 48
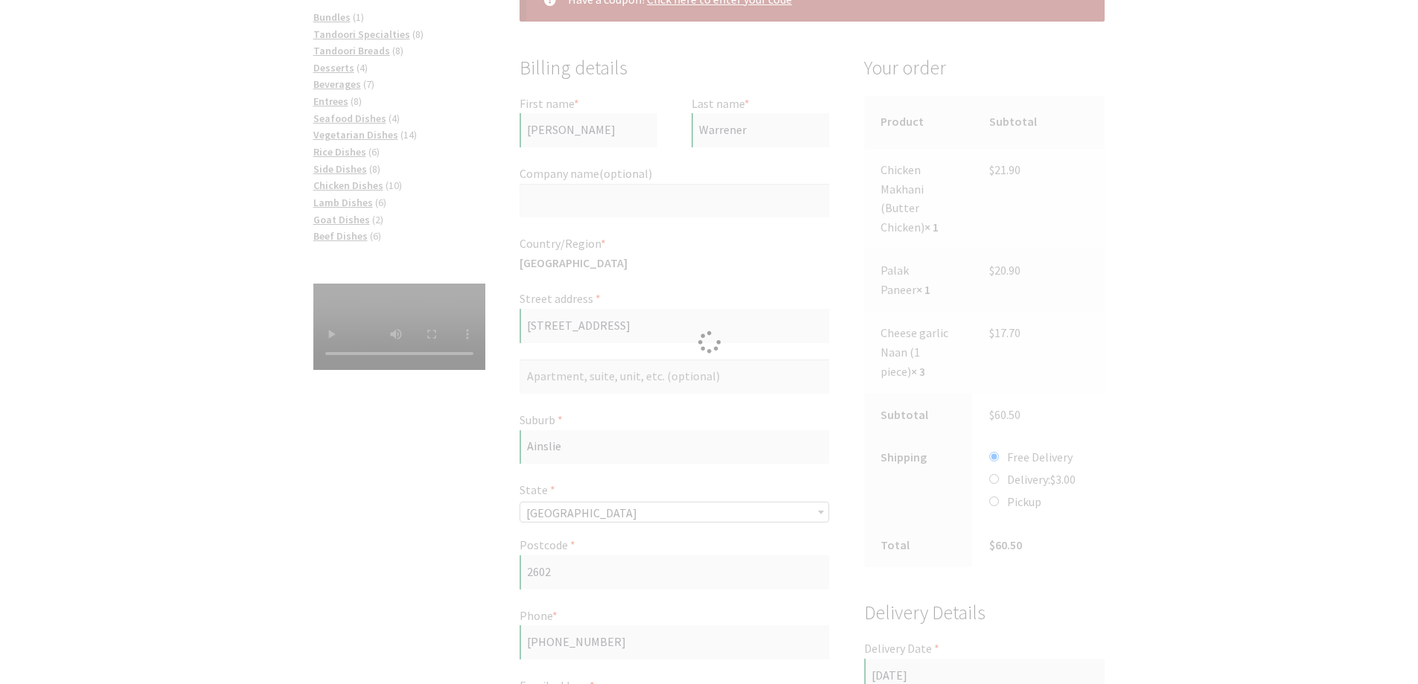
scroll to position [223, 0]
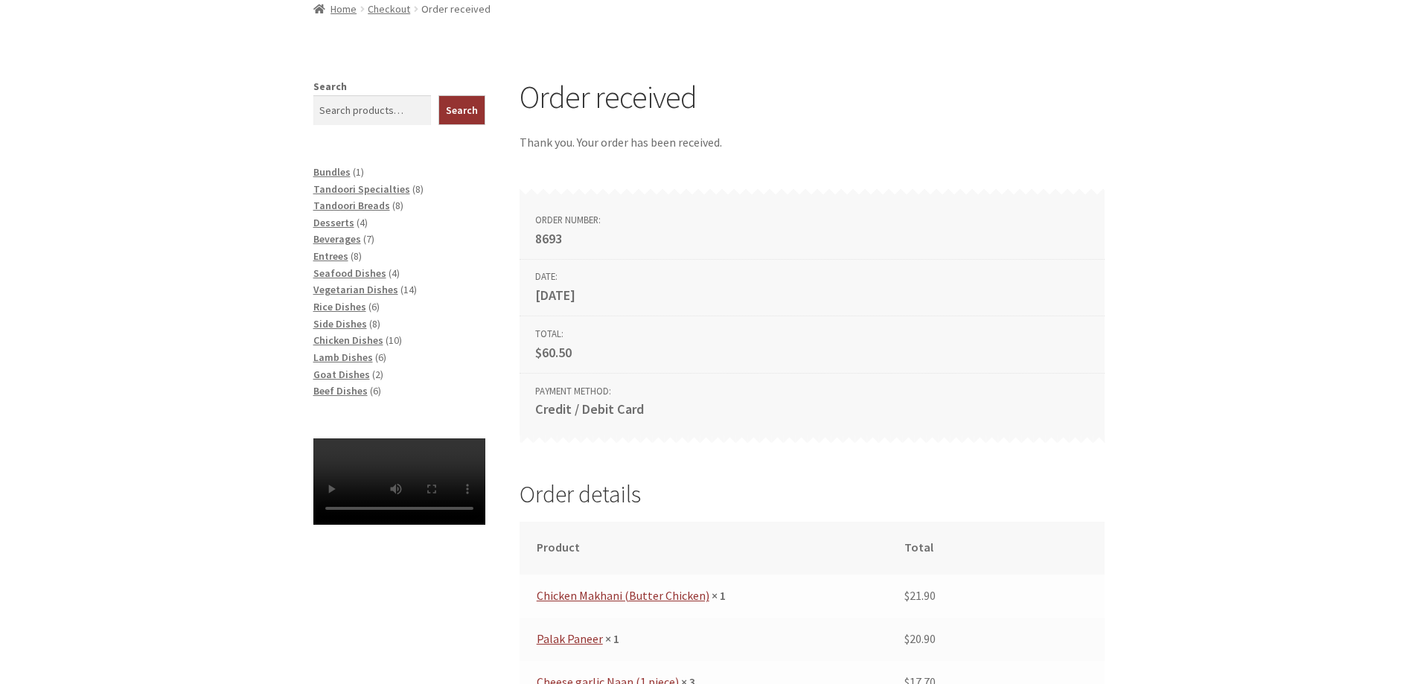
scroll to position [223, 0]
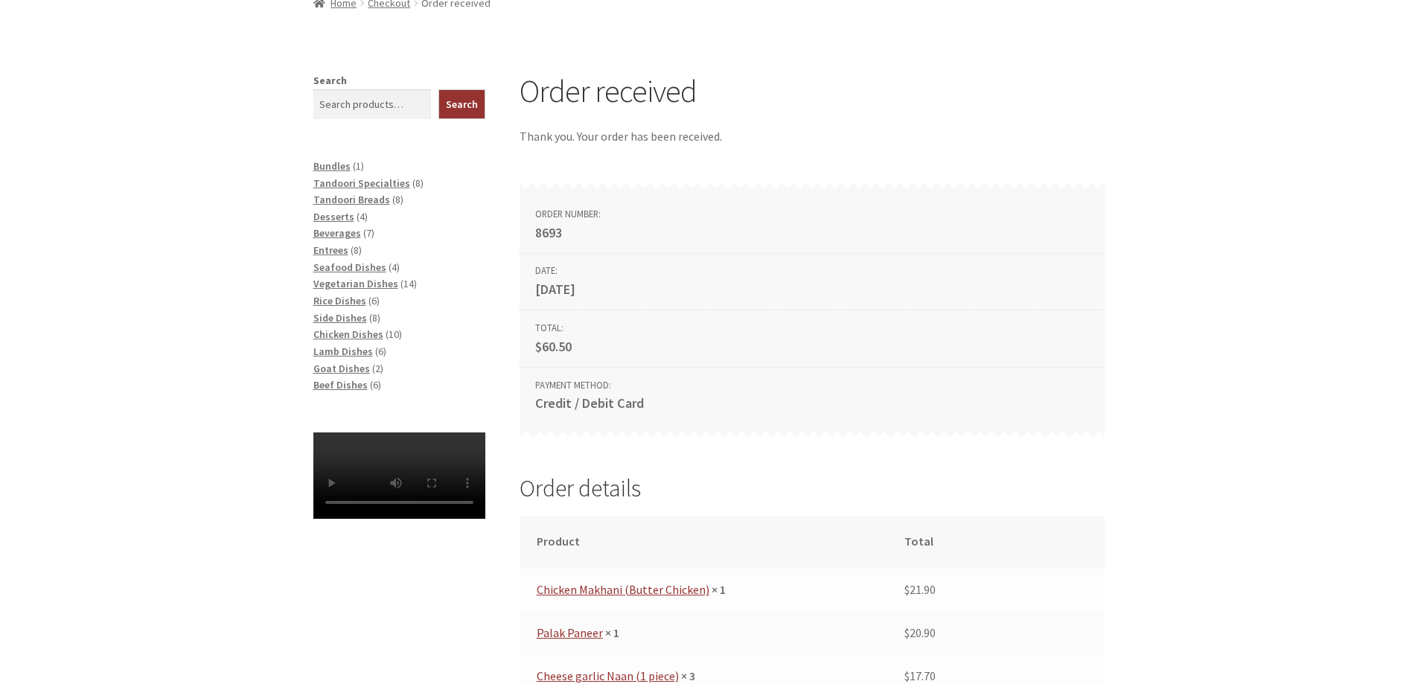
click at [1167, 369] on div "Order received Thank you. Your order has been received. Order number: 8693 Date…" at bounding box center [709, 658] width 1418 height 1173
click at [1166, 365] on div "Order received Thank you. Your order has been received. Order number: 8693 Date…" at bounding box center [709, 658] width 1418 height 1173
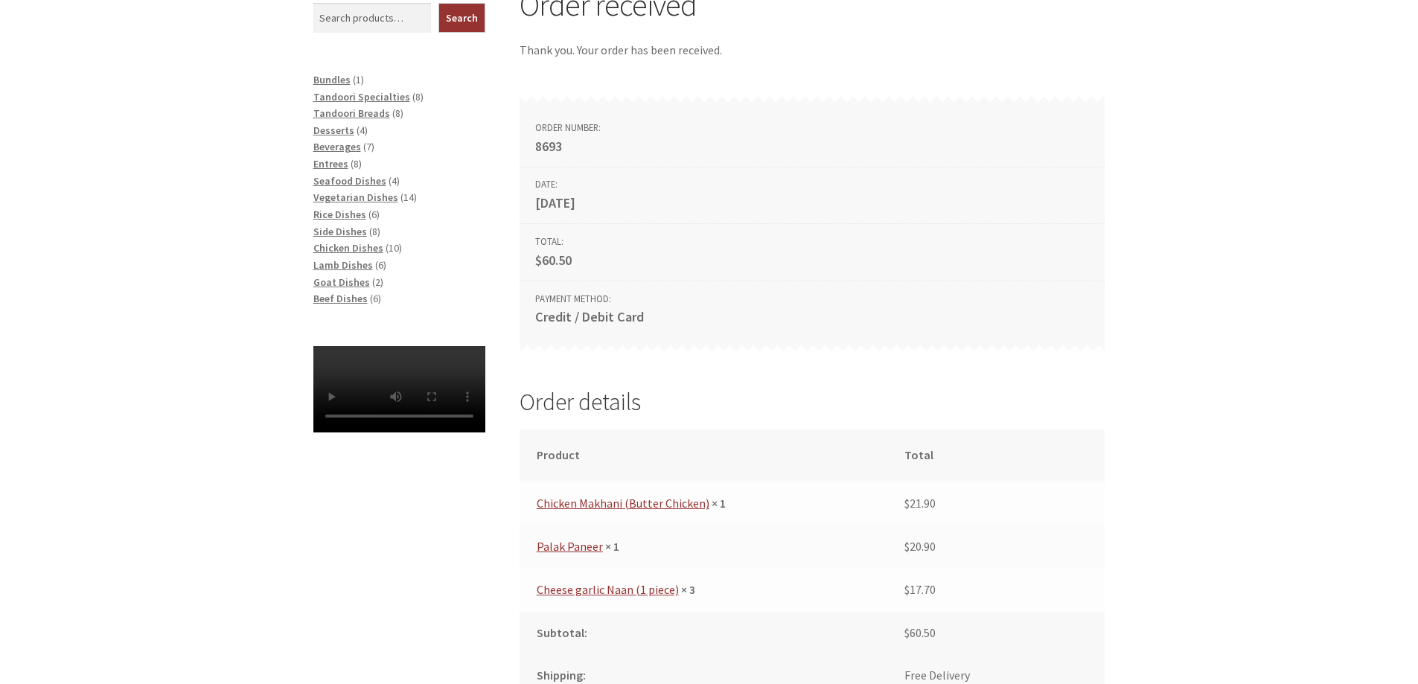
scroll to position [447, 0]
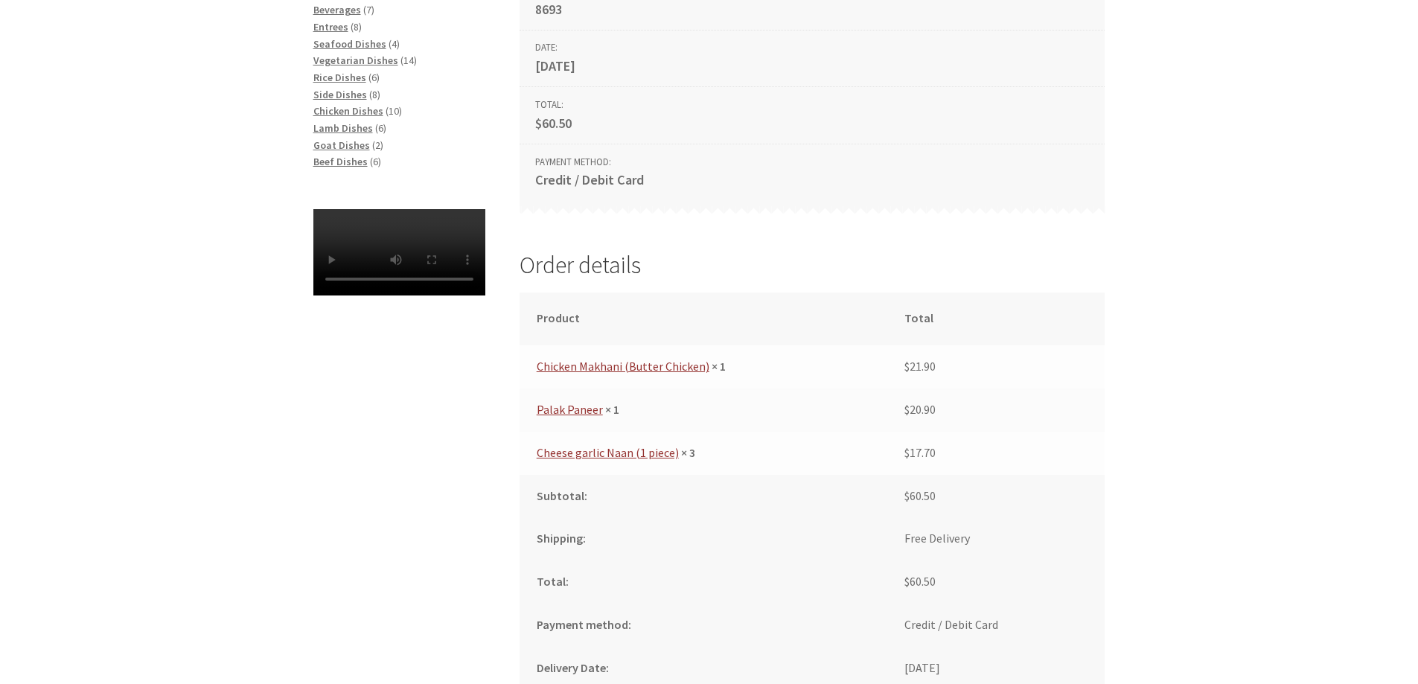
click at [1166, 366] on div "Order received Thank you. Your order has been received. Order number: 8693 Date…" at bounding box center [709, 435] width 1418 height 1173
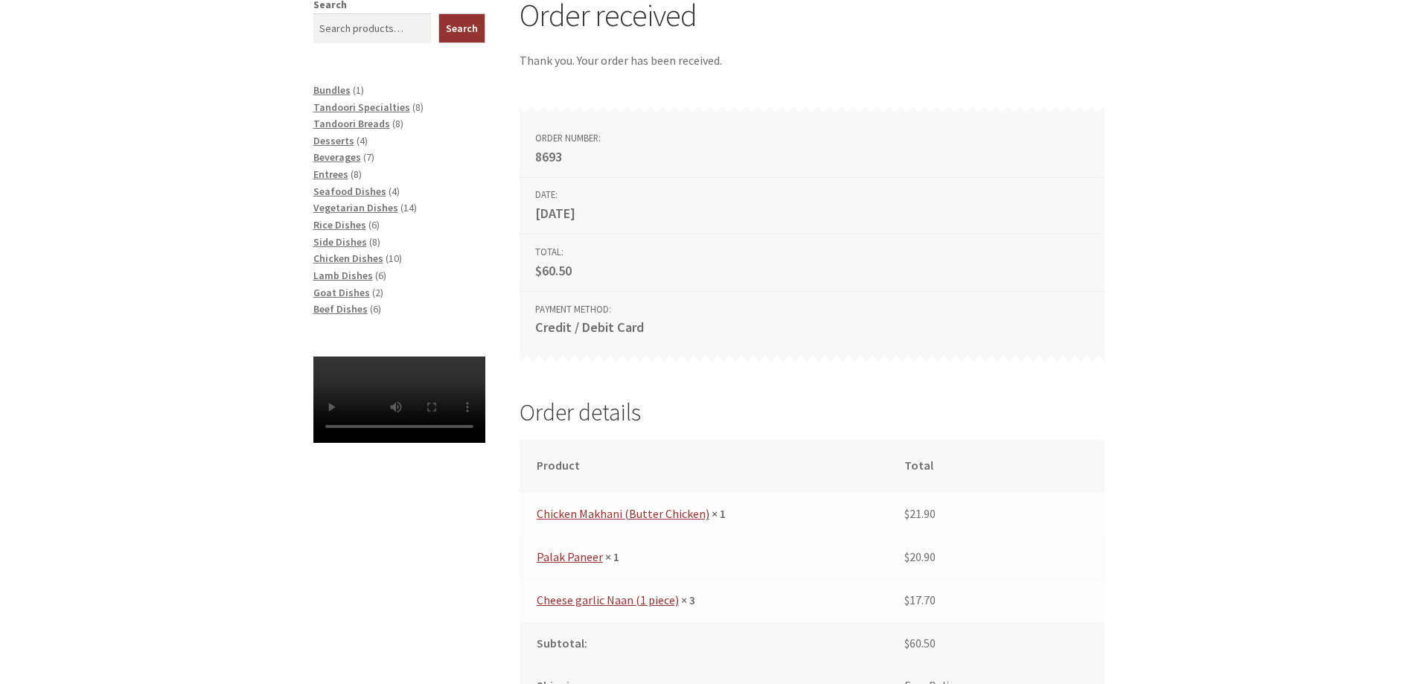
scroll to position [298, 0]
click at [1166, 366] on div "Order received Thank you. Your order has been received. Order number: 8693 Date…" at bounding box center [709, 584] width 1418 height 1173
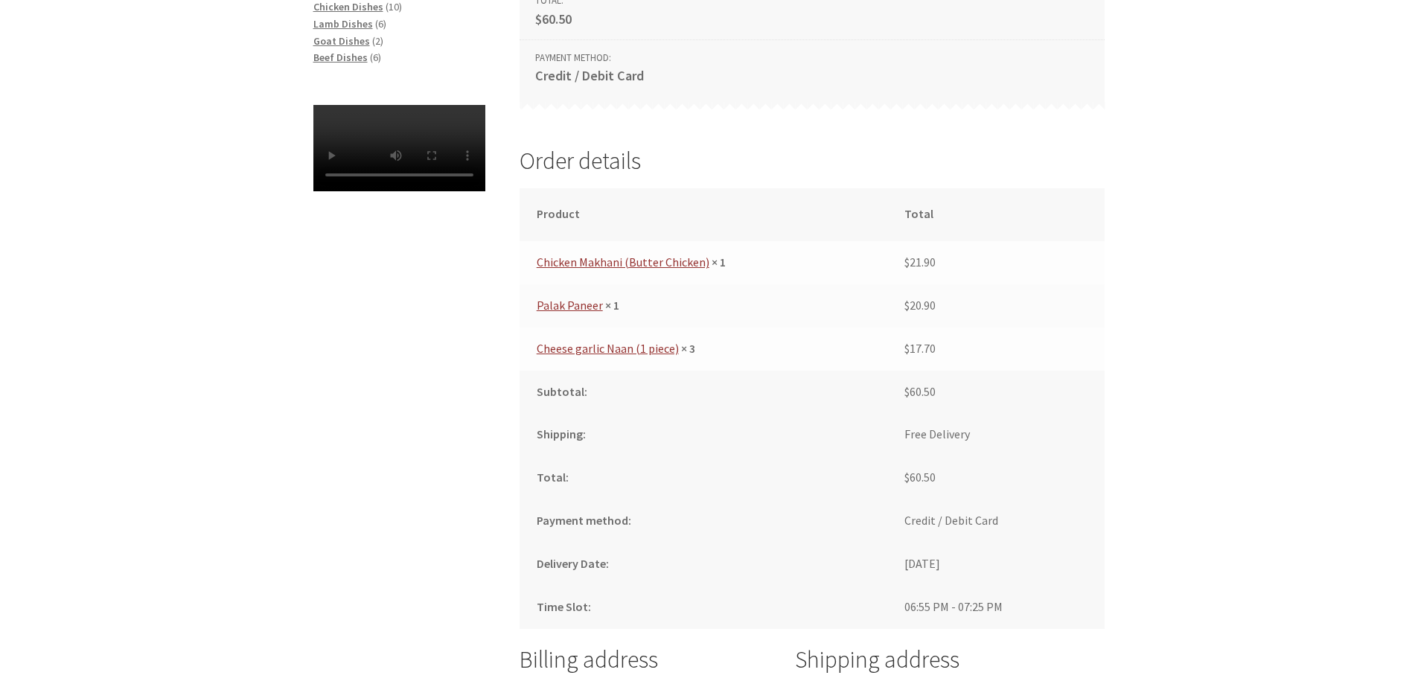
scroll to position [595, 0]
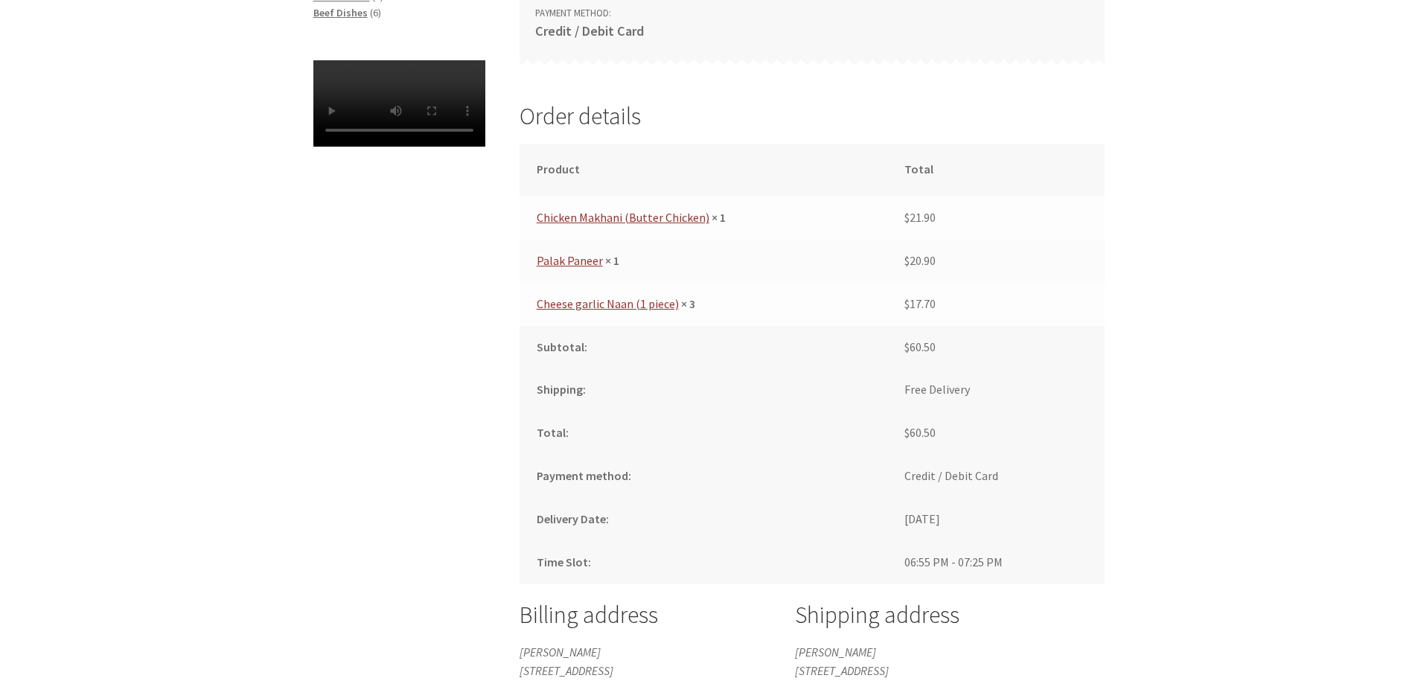
click at [1155, 441] on div "Order received Thank you. Your order has been received. Order number: 8693 Date…" at bounding box center [709, 286] width 1418 height 1173
click at [1149, 473] on div "Order received Thank you. Your order has been received. Order number: 8693 Date…" at bounding box center [709, 286] width 1418 height 1173
click at [1152, 490] on div "Order received Thank you. Your order has been received. Order number: 8693 Date…" at bounding box center [709, 286] width 1418 height 1173
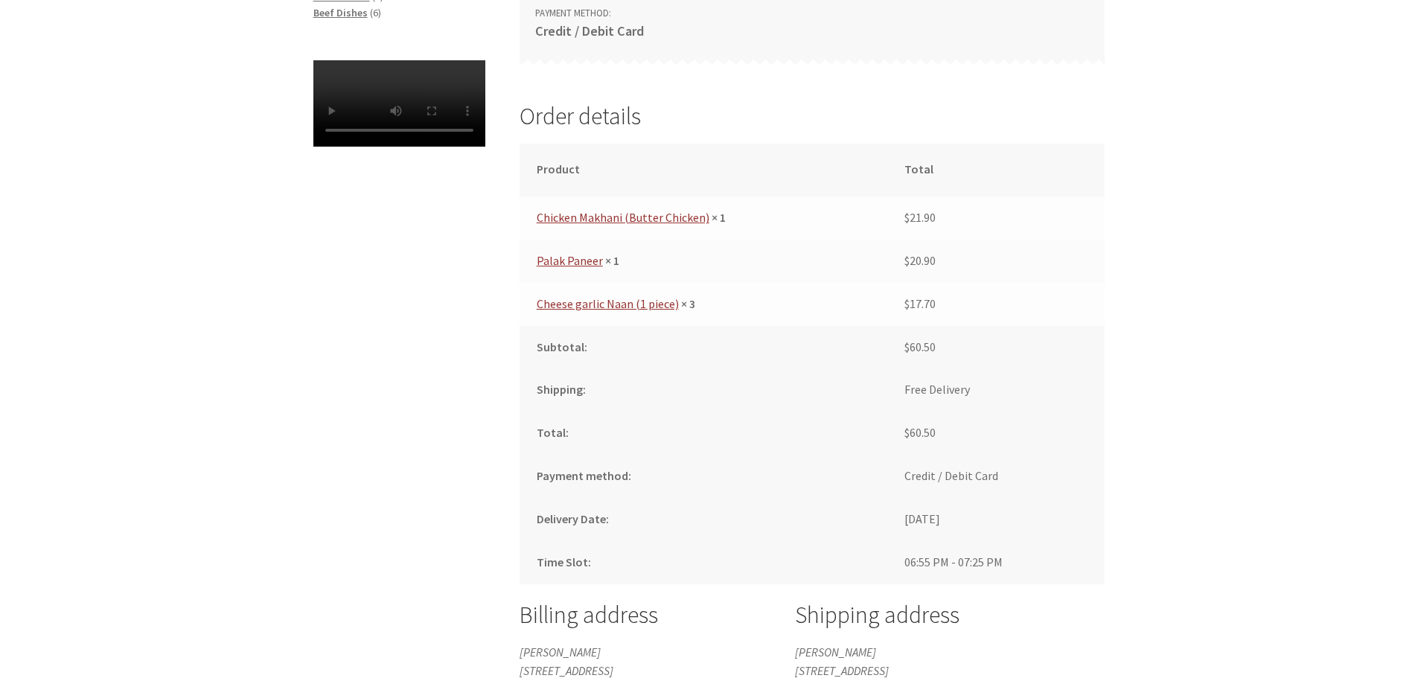
click at [1152, 357] on div "Order received Thank you. Your order has been received. Order number: 8693 Date…" at bounding box center [709, 286] width 1418 height 1173
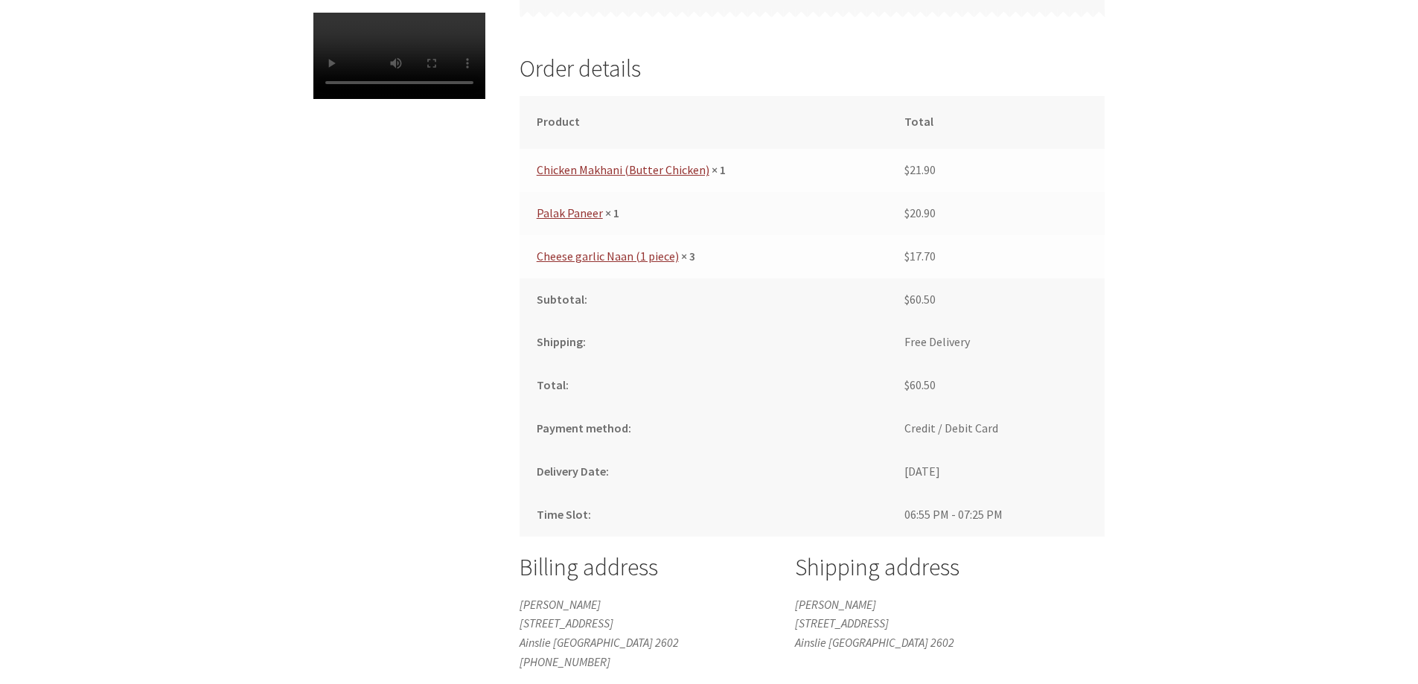
scroll to position [670, 0]
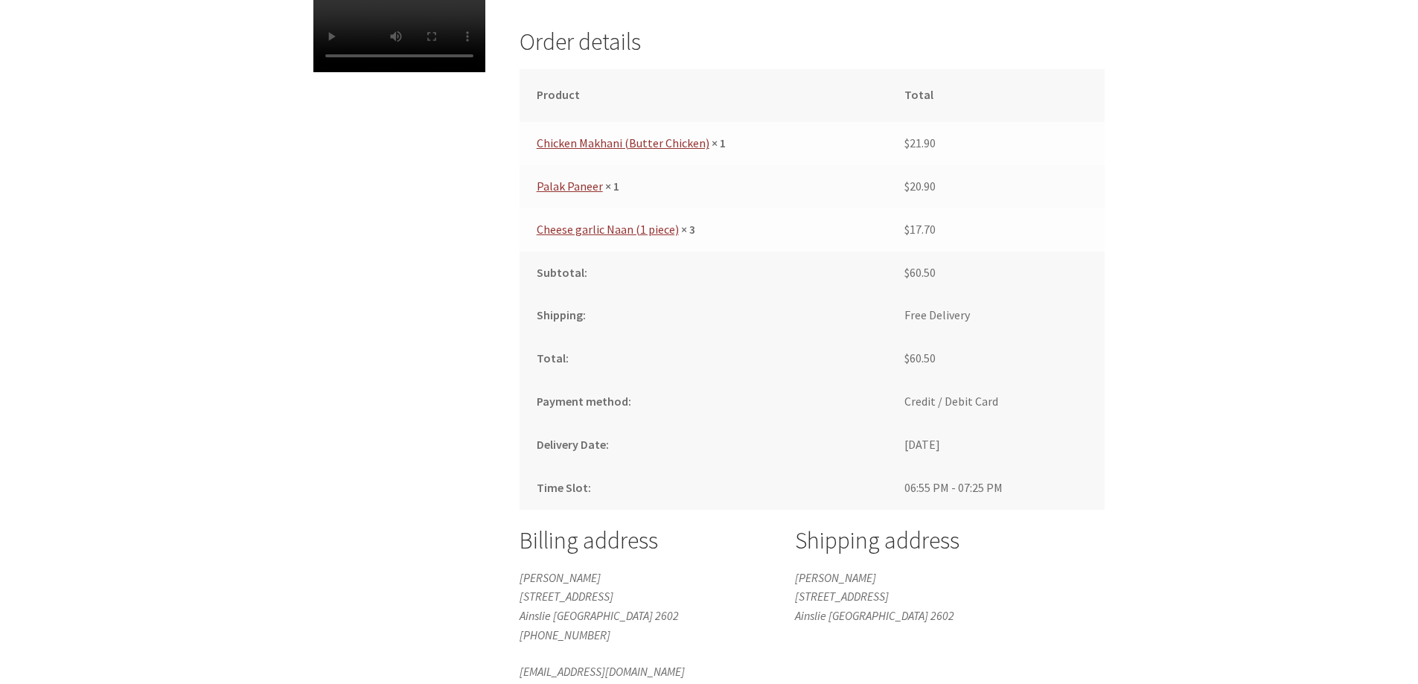
click at [1149, 370] on div "Order received Thank you. Your order has been received. Order number: 8693 Date…" at bounding box center [709, 212] width 1418 height 1173
click at [1161, 406] on div "Order received Thank you. Your order has been received. Order number: 8693 Date…" at bounding box center [709, 212] width 1418 height 1173
click at [1163, 405] on div "Order received Thank you. Your order has been received. Order number: 8693 Date…" at bounding box center [709, 212] width 1418 height 1173
click at [1168, 400] on div "Order received Thank you. Your order has been received. Order number: 8693 Date…" at bounding box center [709, 212] width 1418 height 1173
click at [331, 276] on div "Order received Thank you. Your order has been received. Order number: 8693 Date…" at bounding box center [709, 212] width 854 height 1173
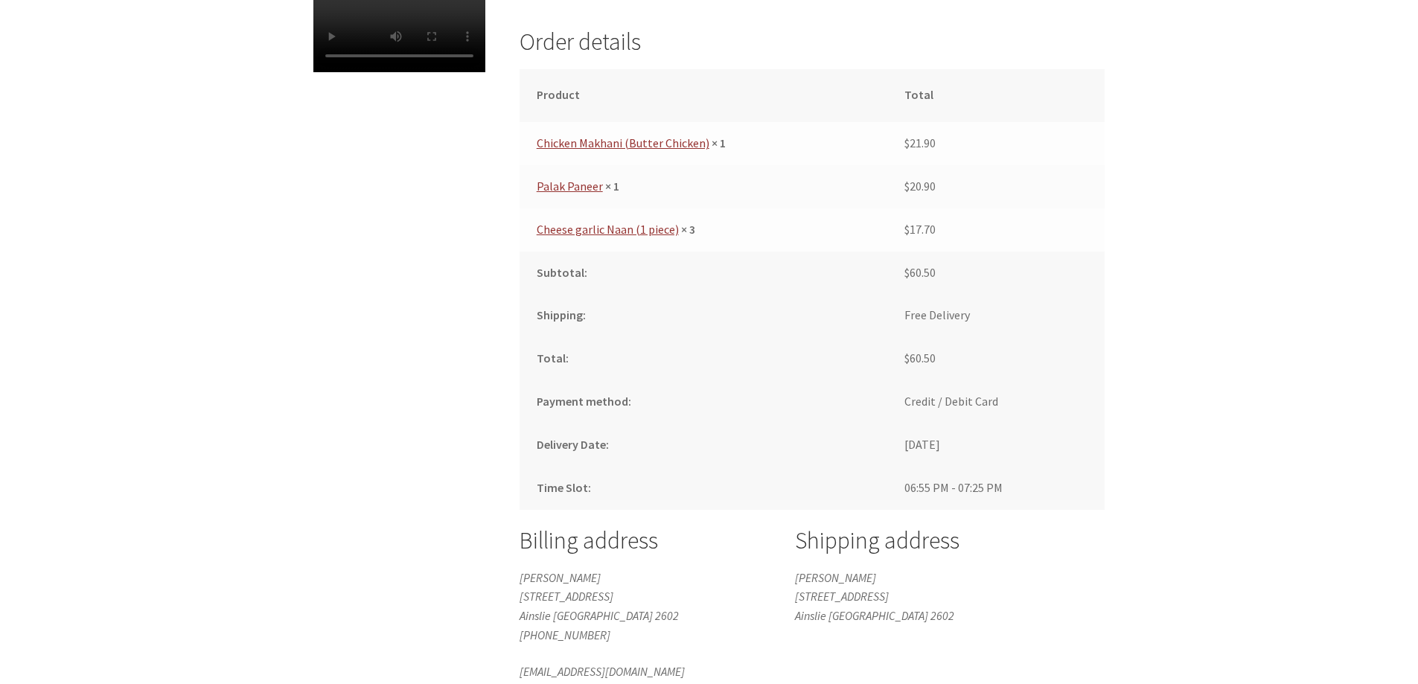
click at [1124, 432] on div "Order received Thank you. Your order has been received. Order number: 8693 Date…" at bounding box center [709, 212] width 854 height 1173
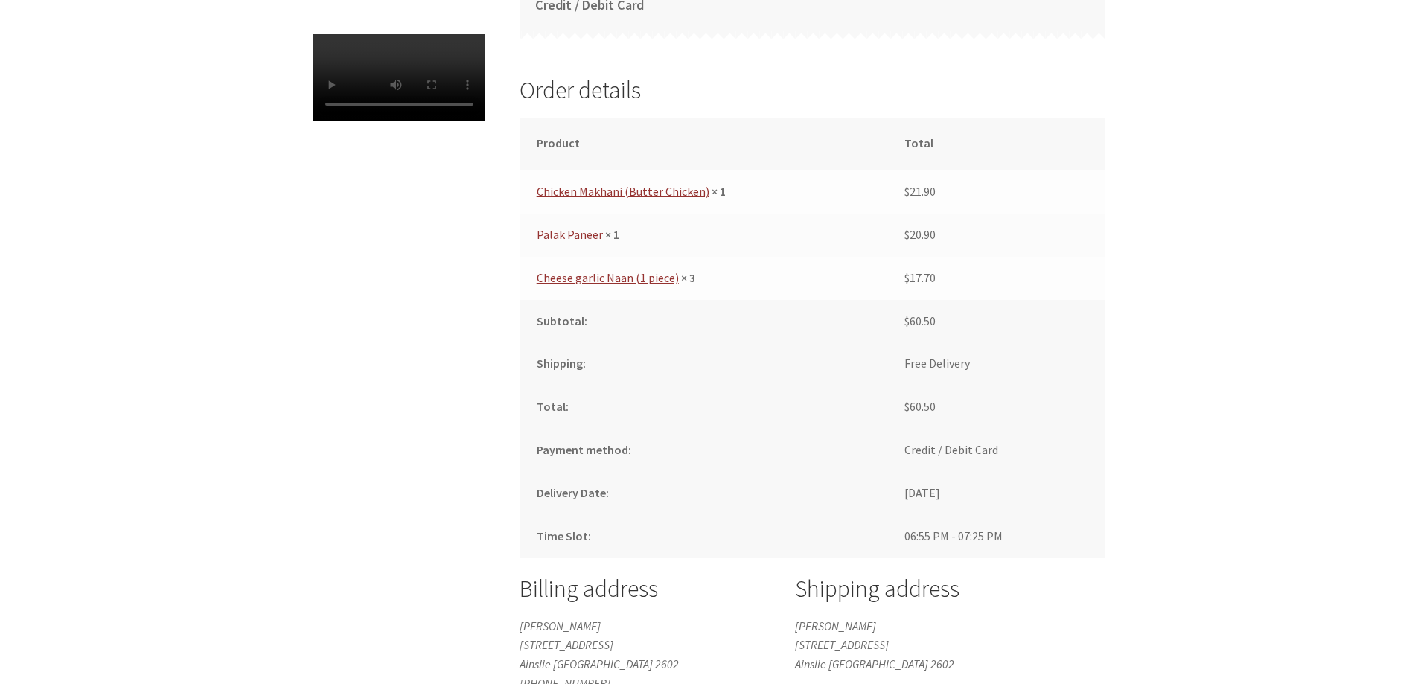
scroll to position [595, 0]
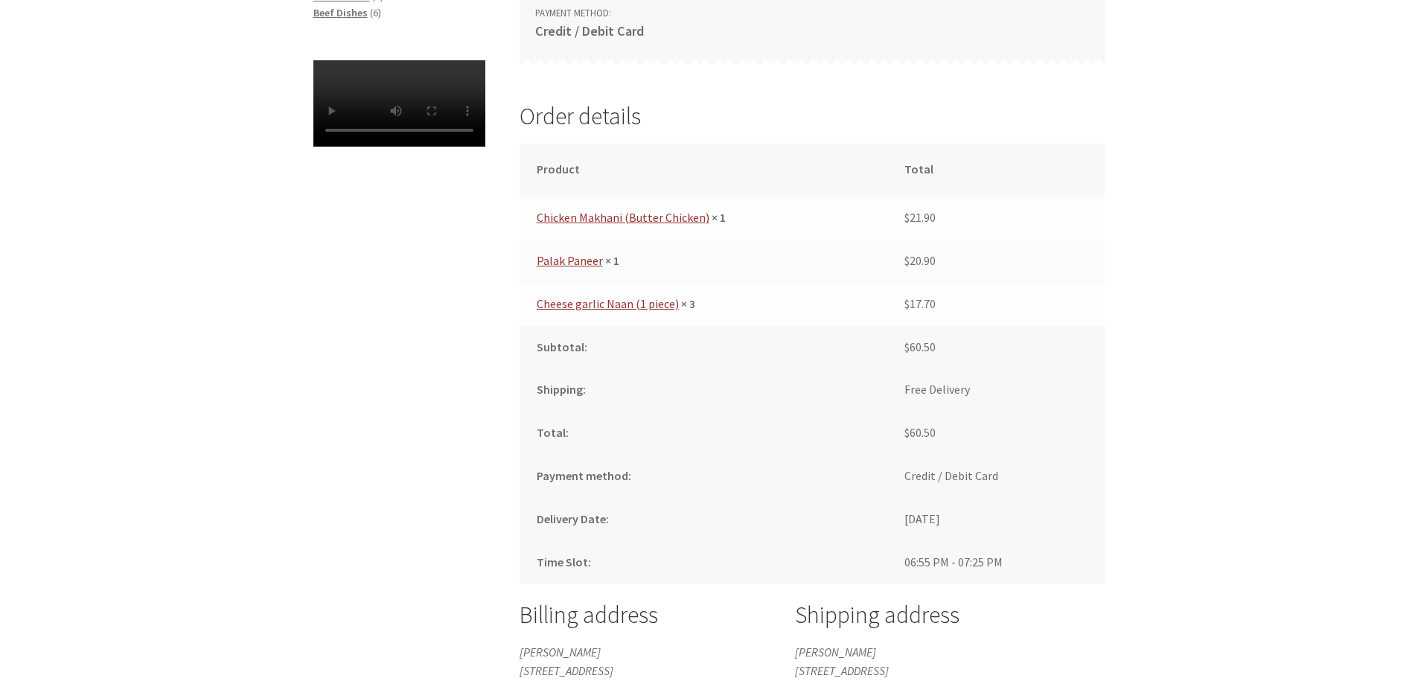
click at [1147, 549] on div "Order received Thank you. Your order has been received. Order number: 8693 Date…" at bounding box center [709, 286] width 1418 height 1173
click at [374, 582] on div "Order received Thank you. Your order has been received. Order number: 8693 Date…" at bounding box center [709, 286] width 854 height 1173
click at [1195, 580] on div "Order received Thank you. Your order has been received. Order number: 8693 Date…" at bounding box center [709, 286] width 1418 height 1173
click at [1206, 537] on div "Order received Thank you. Your order has been received. Order number: 8693 Date…" at bounding box center [709, 286] width 1418 height 1173
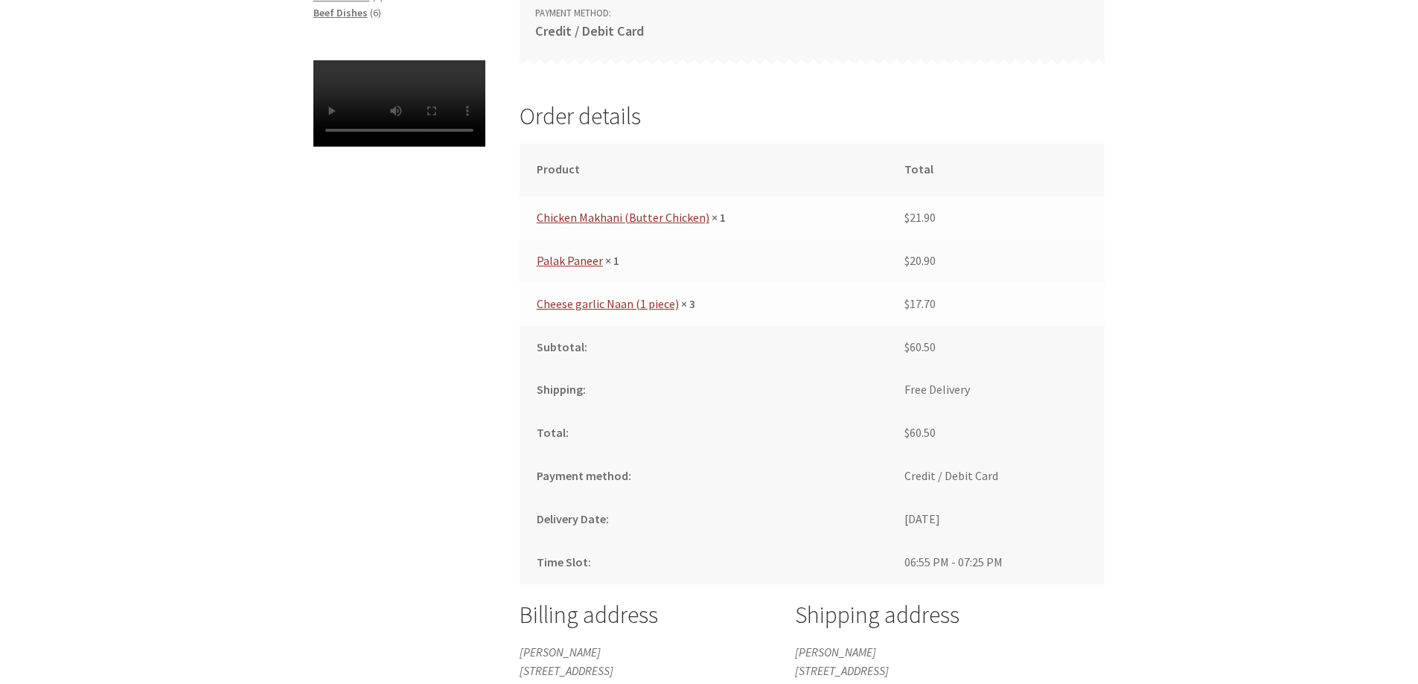
click at [1206, 537] on div "Order received Thank you. Your order has been received. Order number: 8693 Date…" at bounding box center [709, 286] width 1418 height 1173
click at [1263, 475] on div "Order received Thank you. Your order has been received. Order number: 8693 Date…" at bounding box center [709, 286] width 1418 height 1173
